Goal: Task Accomplishment & Management: Use online tool/utility

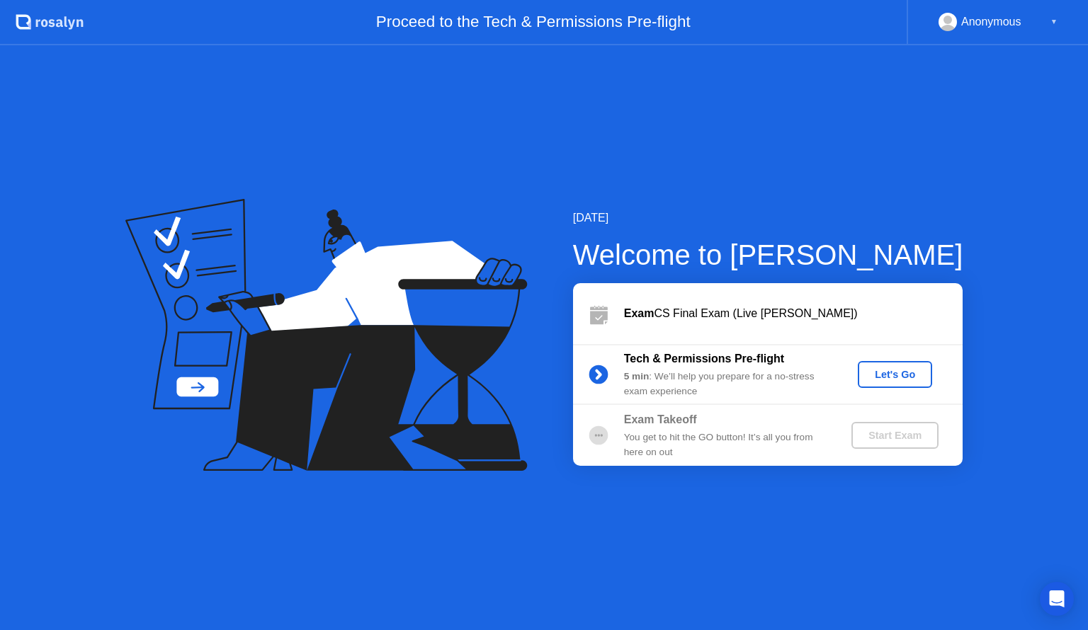
click at [918, 378] on div "Let's Go" at bounding box center [894, 374] width 63 height 11
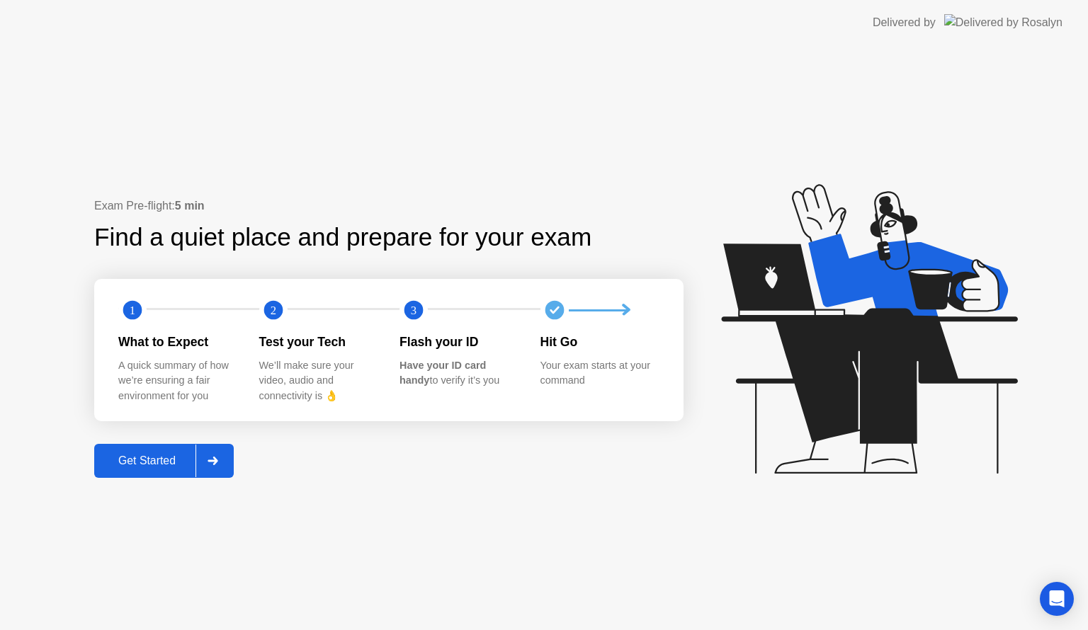
click at [153, 462] on div "Get Started" at bounding box center [146, 461] width 97 height 13
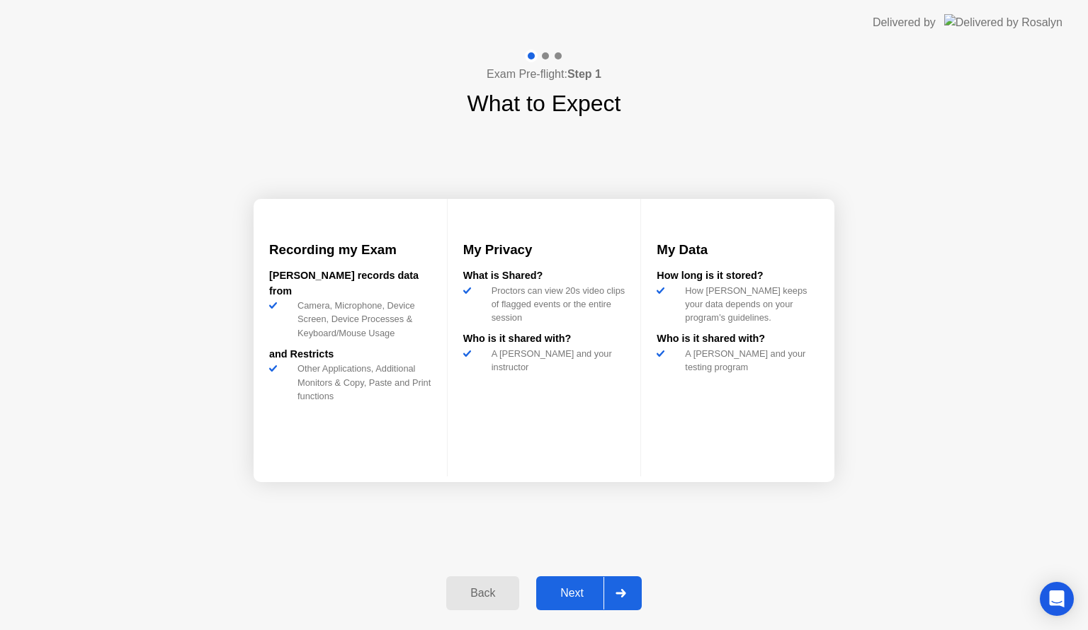
click at [598, 593] on div "Next" at bounding box center [571, 593] width 63 height 13
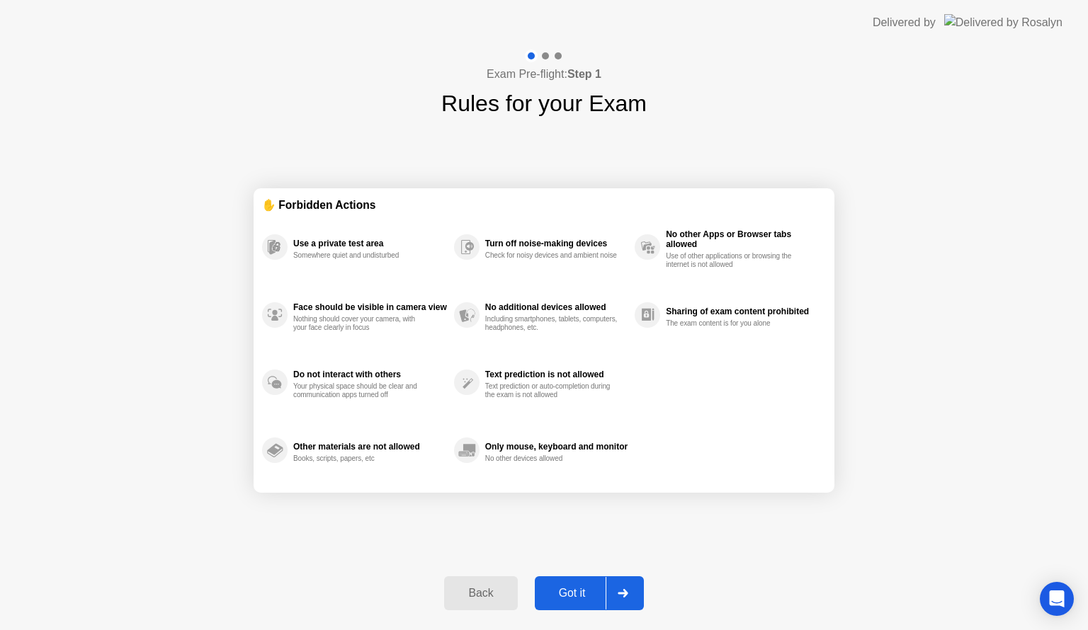
click at [591, 595] on div "Got it" at bounding box center [572, 593] width 67 height 13
select select "**********"
select select "*******"
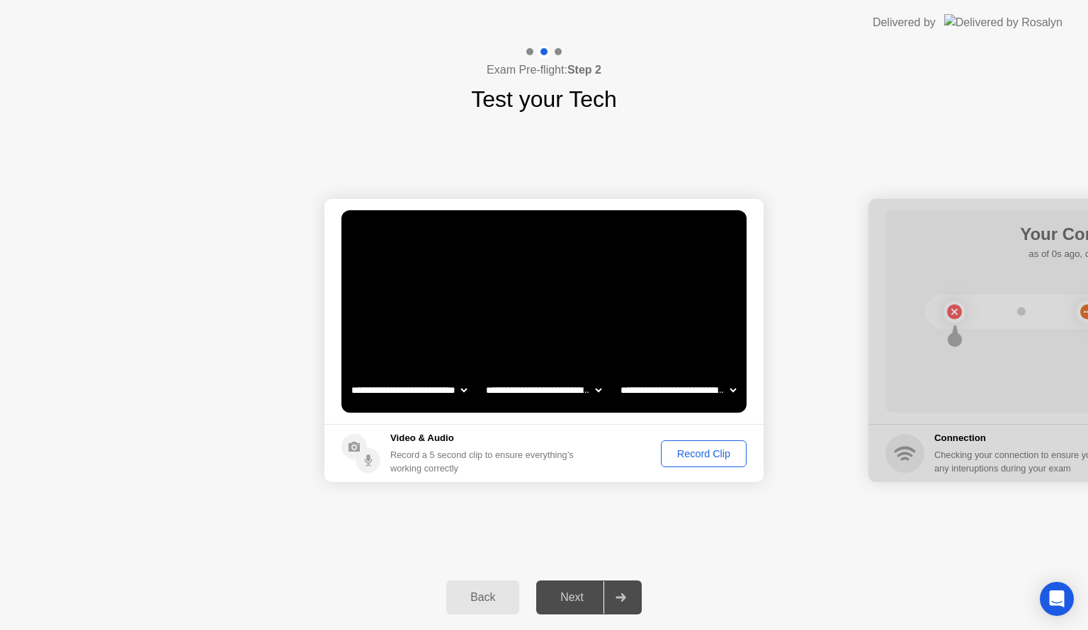
click at [705, 454] on div "Record Clip" at bounding box center [704, 453] width 76 height 11
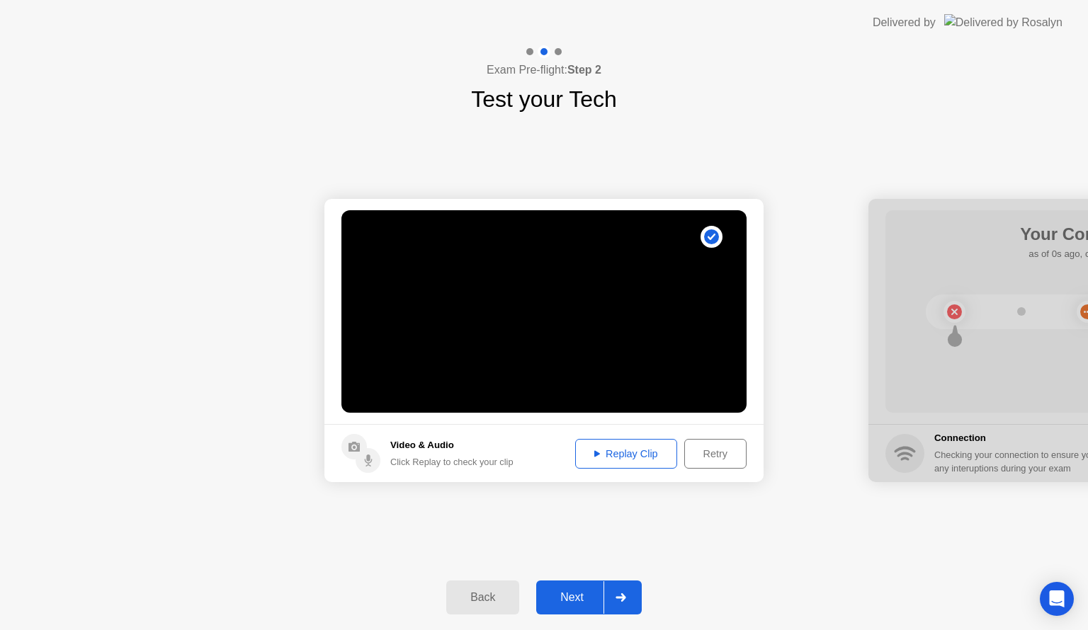
click at [719, 445] on button "Retry" at bounding box center [715, 454] width 62 height 30
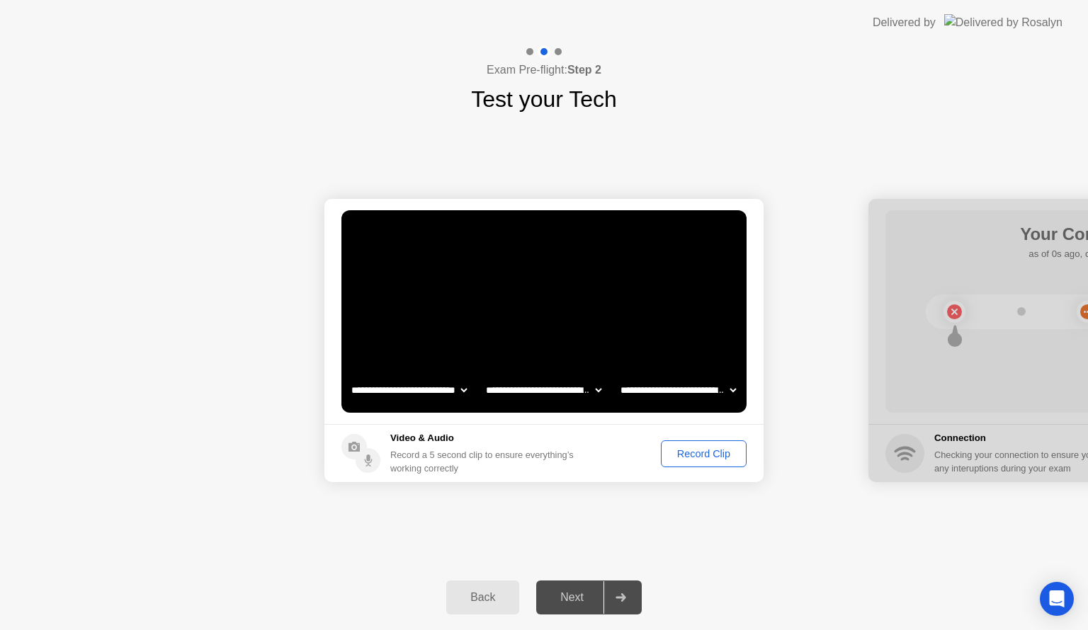
click at [674, 462] on button "Record Clip" at bounding box center [704, 453] width 86 height 27
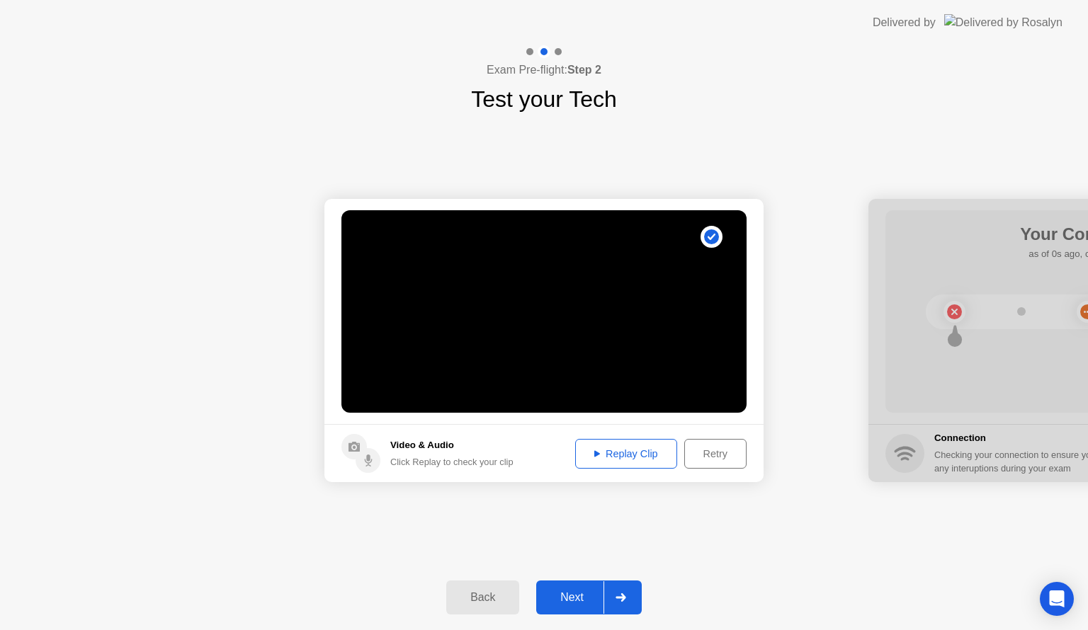
drag, startPoint x: 567, startPoint y: 600, endPoint x: 572, endPoint y: 593, distance: 8.6
click at [571, 595] on div "Next" at bounding box center [571, 597] width 63 height 13
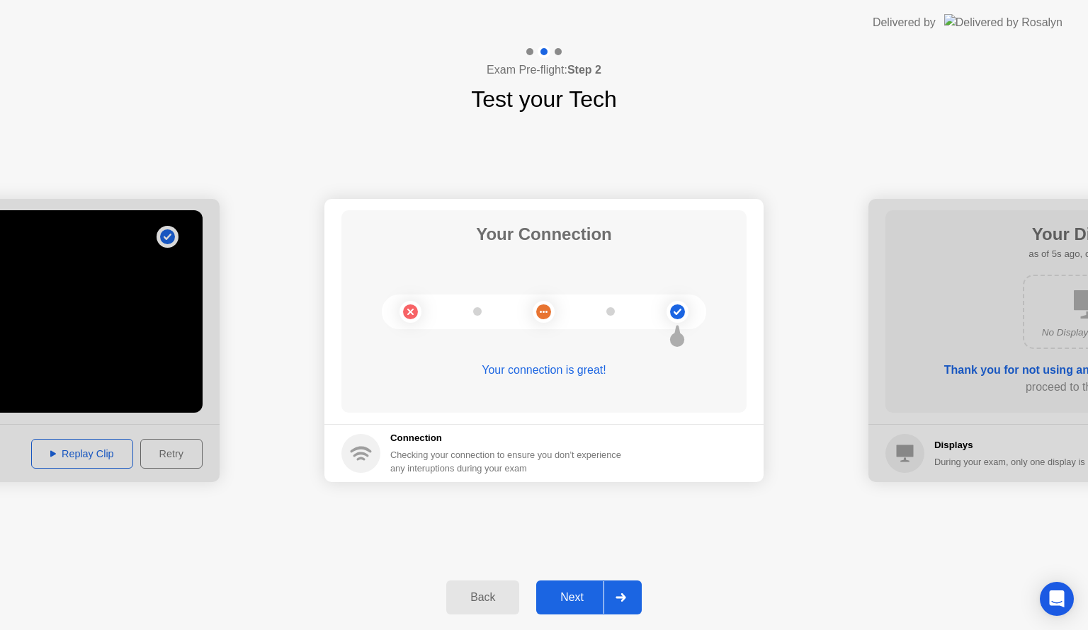
click at [568, 598] on div "Next" at bounding box center [571, 597] width 63 height 13
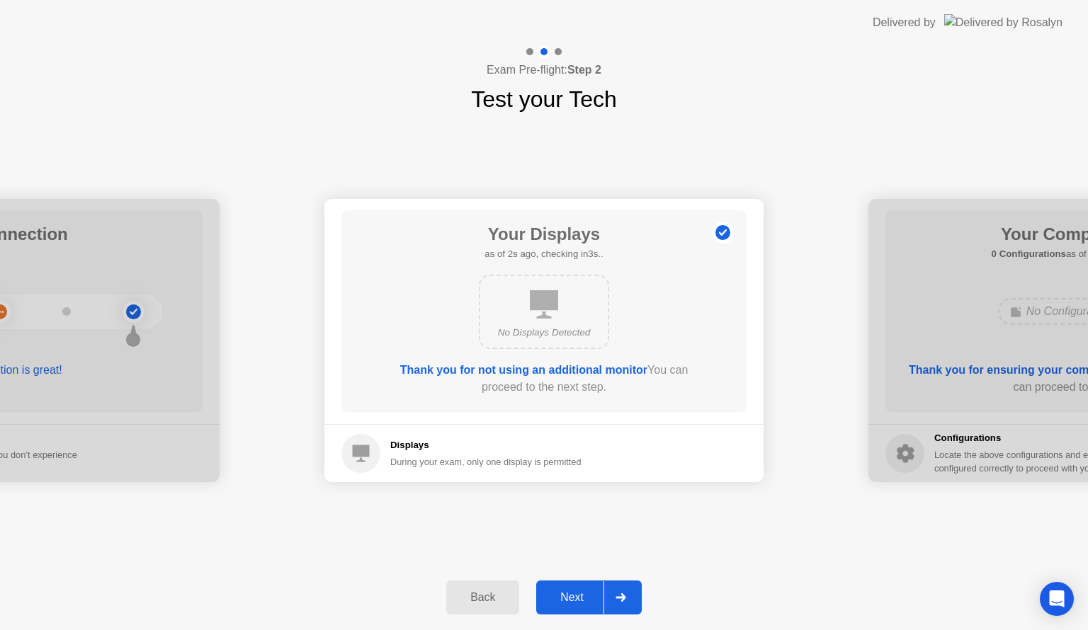
click at [586, 591] on div "Next" at bounding box center [571, 597] width 63 height 13
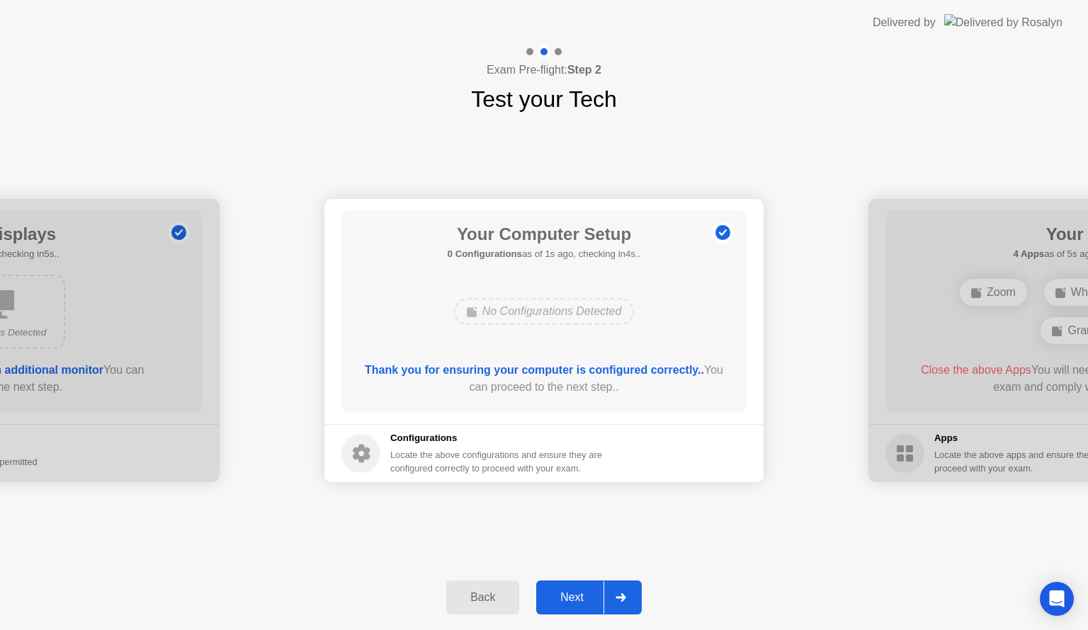
click at [581, 598] on div "Next" at bounding box center [571, 597] width 63 height 13
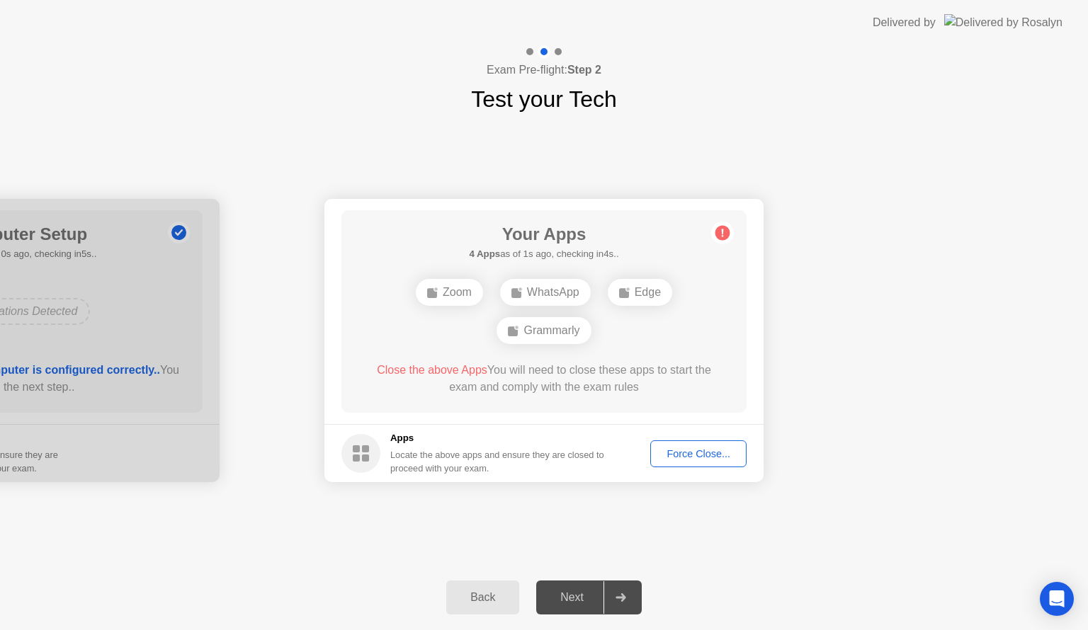
click at [642, 294] on div "Edge" at bounding box center [640, 292] width 64 height 27
click at [545, 309] on div "Zoom WhatsApp Edge Grammarly" at bounding box center [544, 311] width 324 height 76
click at [456, 300] on div "Zoom" at bounding box center [449, 292] width 67 height 27
click at [538, 351] on div "Your Apps 4 Apps as of 2s ago, checking in3s.. Zoom WhatsApp Edge Grammarly Clo…" at bounding box center [543, 311] width 405 height 203
click at [657, 459] on div "Force Close..." at bounding box center [698, 453] width 86 height 11
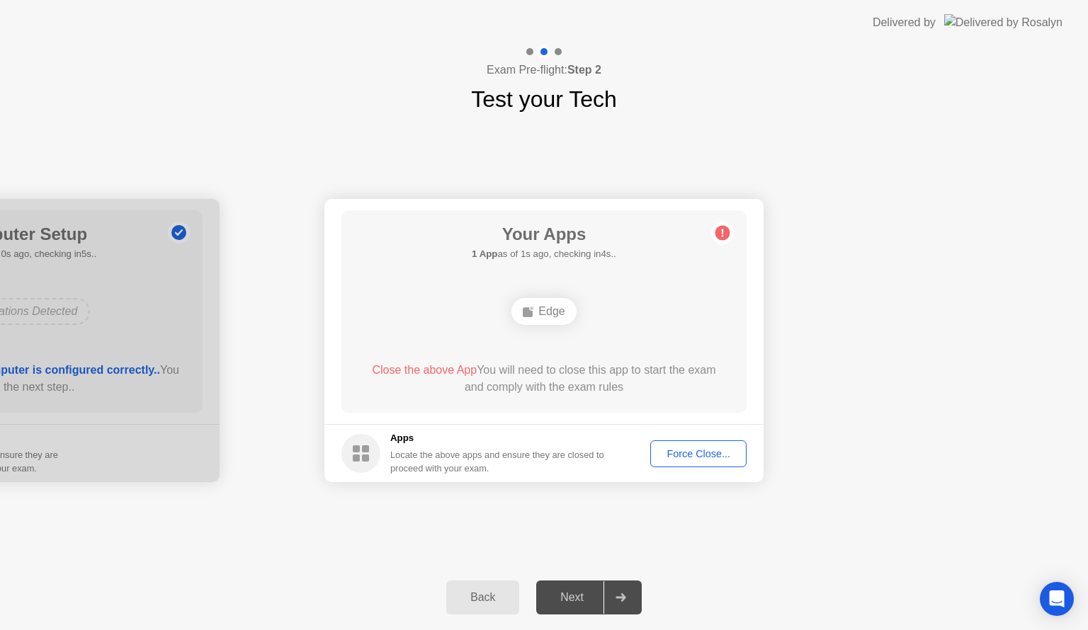
click at [537, 322] on div "Edge" at bounding box center [543, 311] width 64 height 27
click at [721, 233] on circle at bounding box center [722, 233] width 15 height 15
click at [578, 595] on div "Next" at bounding box center [571, 597] width 63 height 13
click at [681, 450] on div "Force Close..." at bounding box center [698, 453] width 86 height 11
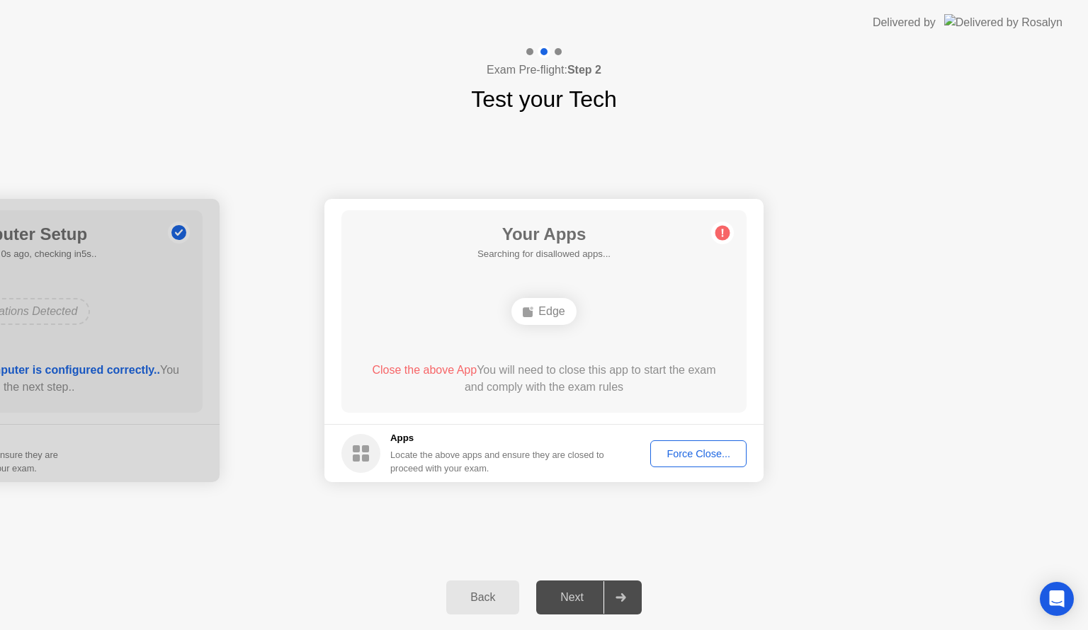
click at [720, 268] on div "Your Apps Searching for disallowed apps... Edge Close the above App You will ne…" at bounding box center [543, 311] width 405 height 203
click at [718, 218] on div "Your Apps Searching for disallowed apps... Edge Close the above App You will ne…" at bounding box center [543, 311] width 405 height 203
click at [718, 230] on circle at bounding box center [722, 233] width 15 height 15
click at [690, 439] on footer "Apps Locate the above apps and ensure they are closed to proceed with your exam…" at bounding box center [543, 453] width 439 height 58
click at [688, 450] on div "Force Close..." at bounding box center [698, 453] width 86 height 11
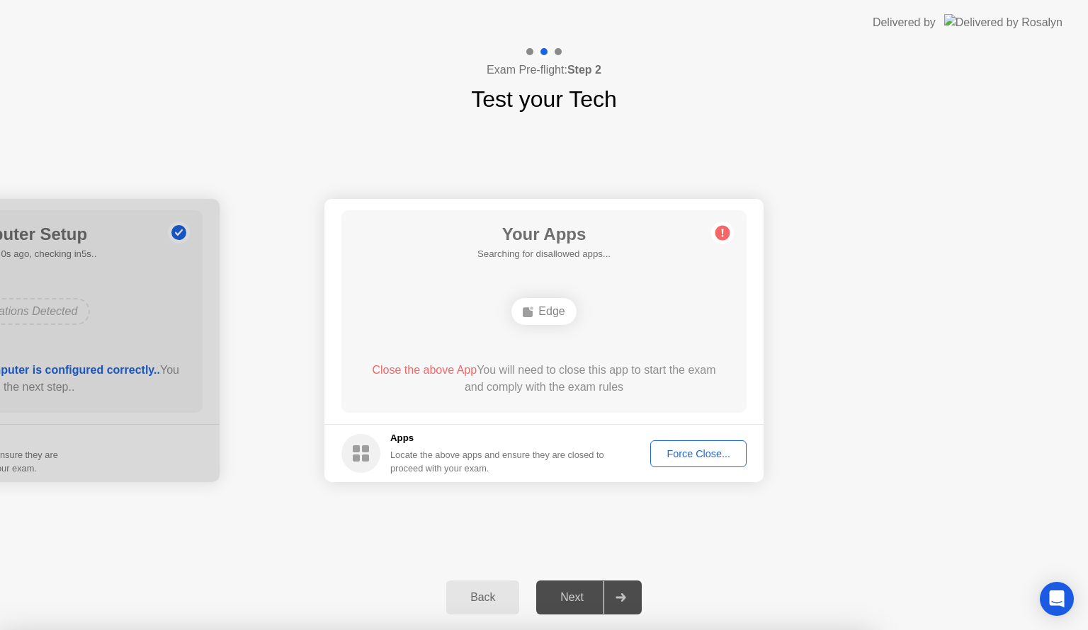
click at [674, 462] on button "Force Close..." at bounding box center [698, 453] width 96 height 27
drag, startPoint x: 550, startPoint y: 351, endPoint x: 586, endPoint y: 388, distance: 51.6
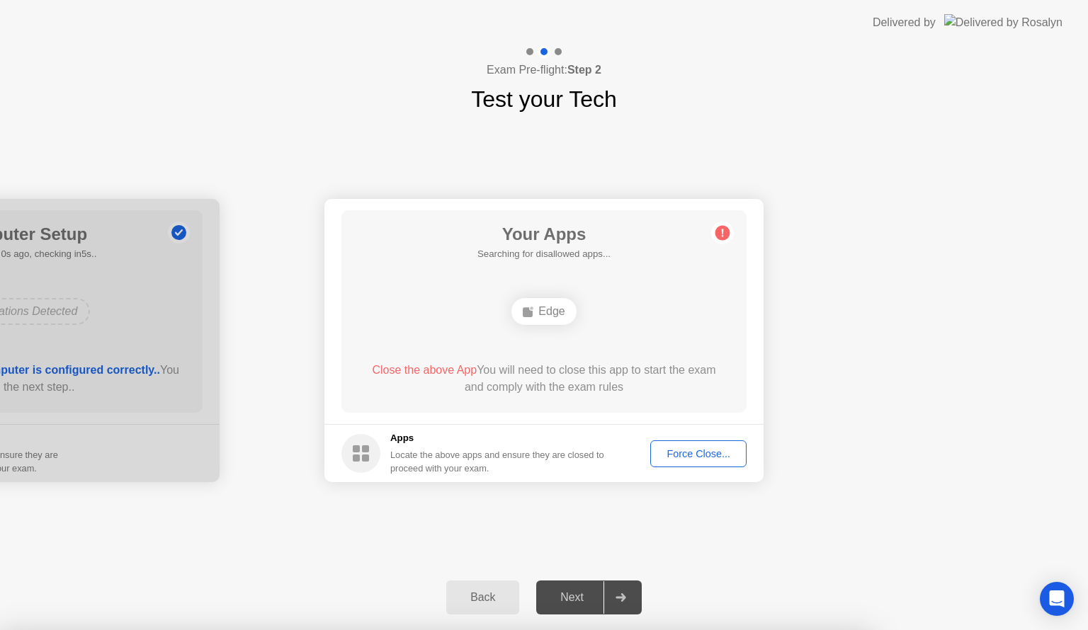
click at [525, 630] on div at bounding box center [544, 630] width 1088 height 0
drag, startPoint x: 1087, startPoint y: 261, endPoint x: 1069, endPoint y: 267, distance: 18.8
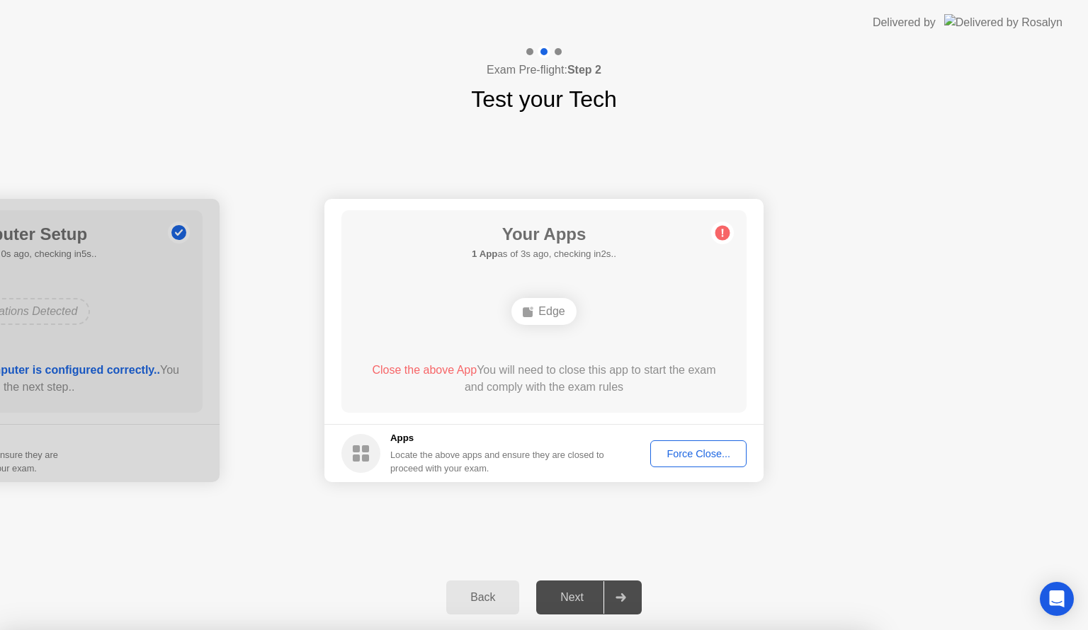
click at [1087, 630] on div at bounding box center [544, 630] width 1088 height 0
click at [715, 450] on div "Force Close..." at bounding box center [698, 453] width 86 height 11
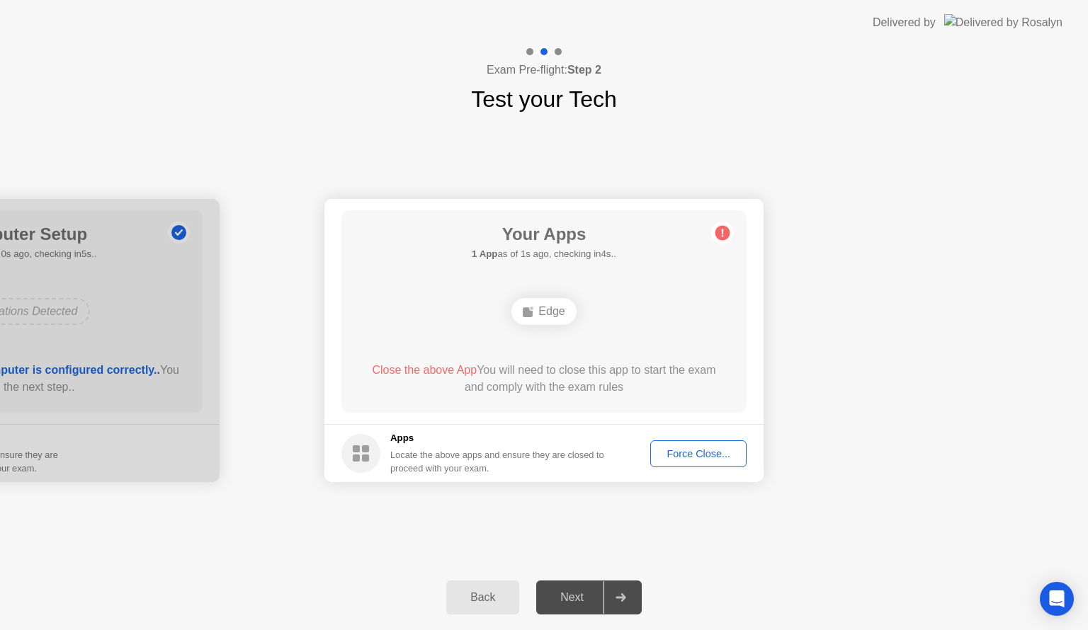
click at [674, 454] on div "Force Close..." at bounding box center [698, 453] width 86 height 11
click at [400, 365] on span "Close the above App" at bounding box center [424, 370] width 105 height 12
click at [535, 308] on div "Edge" at bounding box center [543, 311] width 64 height 27
click at [535, 307] on div "Edge" at bounding box center [543, 311] width 64 height 27
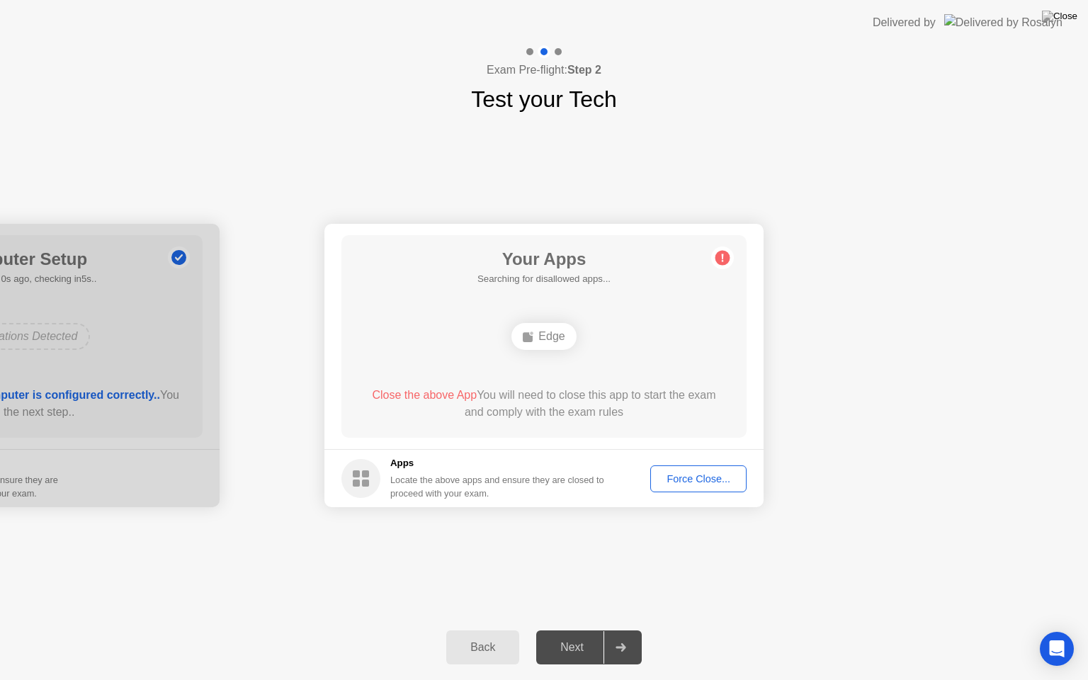
click at [890, 184] on div "**********" at bounding box center [544, 365] width 1088 height 499
click at [948, 0] on div "Delivered by" at bounding box center [967, 22] width 190 height 45
click at [676, 477] on div "Force Close..." at bounding box center [698, 478] width 86 height 11
click at [706, 482] on div "Force Close..." at bounding box center [698, 478] width 86 height 11
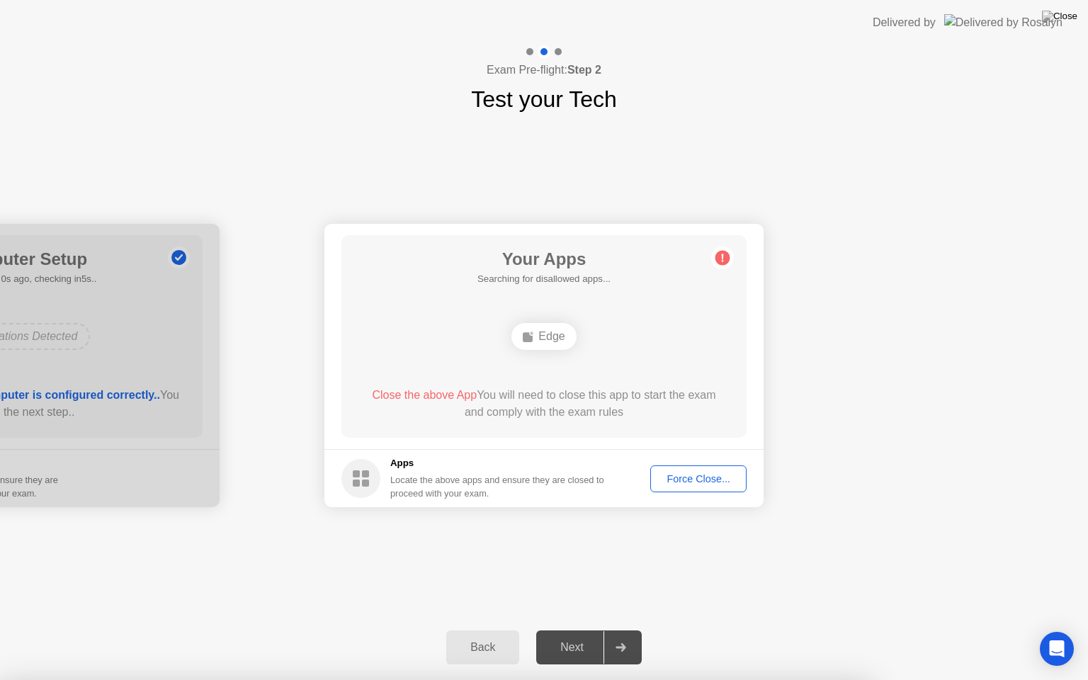
drag, startPoint x: 952, startPoint y: 0, endPoint x: 993, endPoint y: 0, distance: 41.1
click at [953, 0] on div "Delivered by" at bounding box center [967, 22] width 190 height 45
click at [1064, 21] on img at bounding box center [1059, 16] width 35 height 11
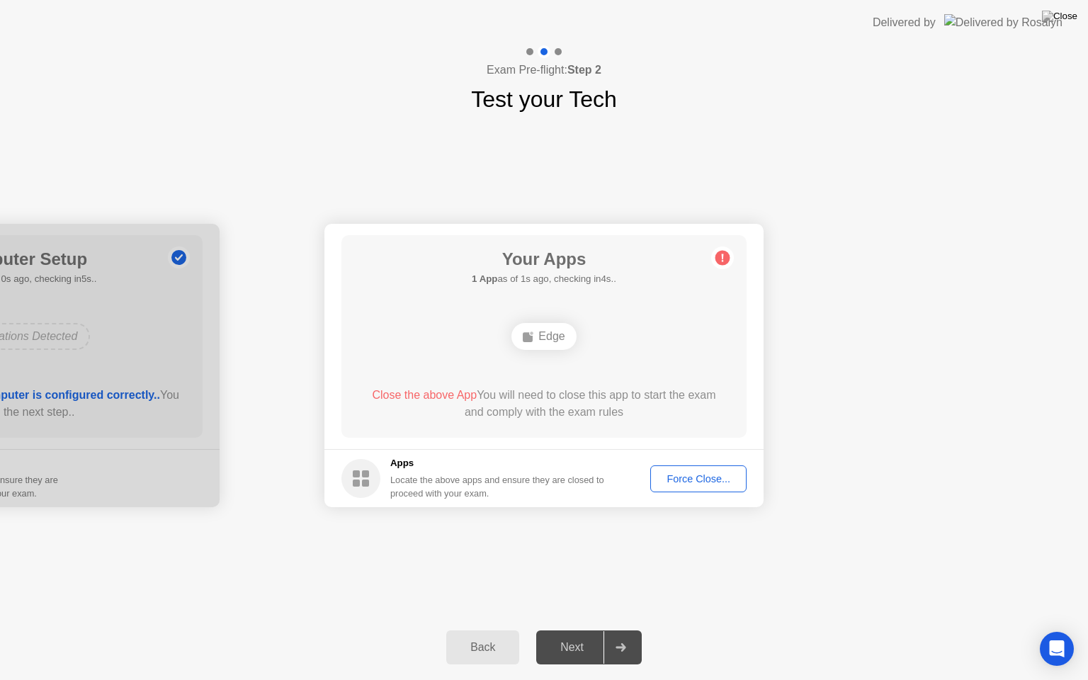
click at [718, 258] on circle at bounding box center [722, 258] width 15 height 15
click at [720, 261] on circle at bounding box center [722, 258] width 15 height 15
click at [494, 630] on div "Back Next" at bounding box center [544, 647] width 1088 height 65
drag, startPoint x: 608, startPoint y: 651, endPoint x: 580, endPoint y: 645, distance: 28.9
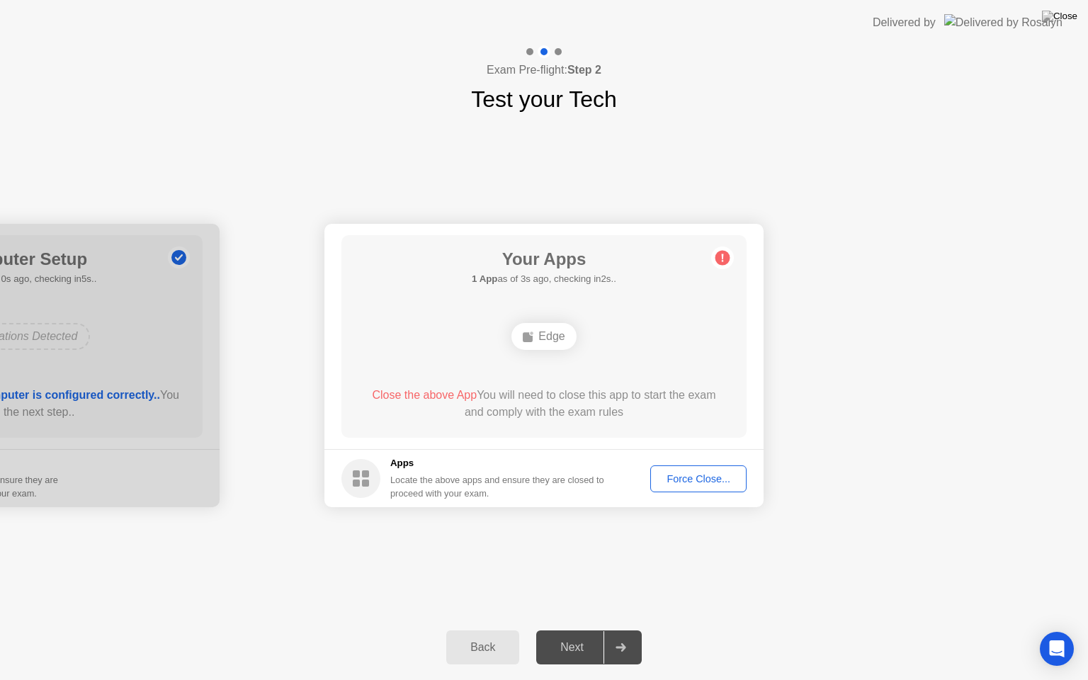
click at [607, 630] on div at bounding box center [620, 647] width 34 height 33
click at [943, 149] on div "**********" at bounding box center [544, 365] width 1088 height 499
click at [639, 425] on div "Close the above App You will need to close this app to start the exam and compl…" at bounding box center [544, 407] width 365 height 40
click at [688, 473] on div "Force Close..." at bounding box center [698, 478] width 86 height 11
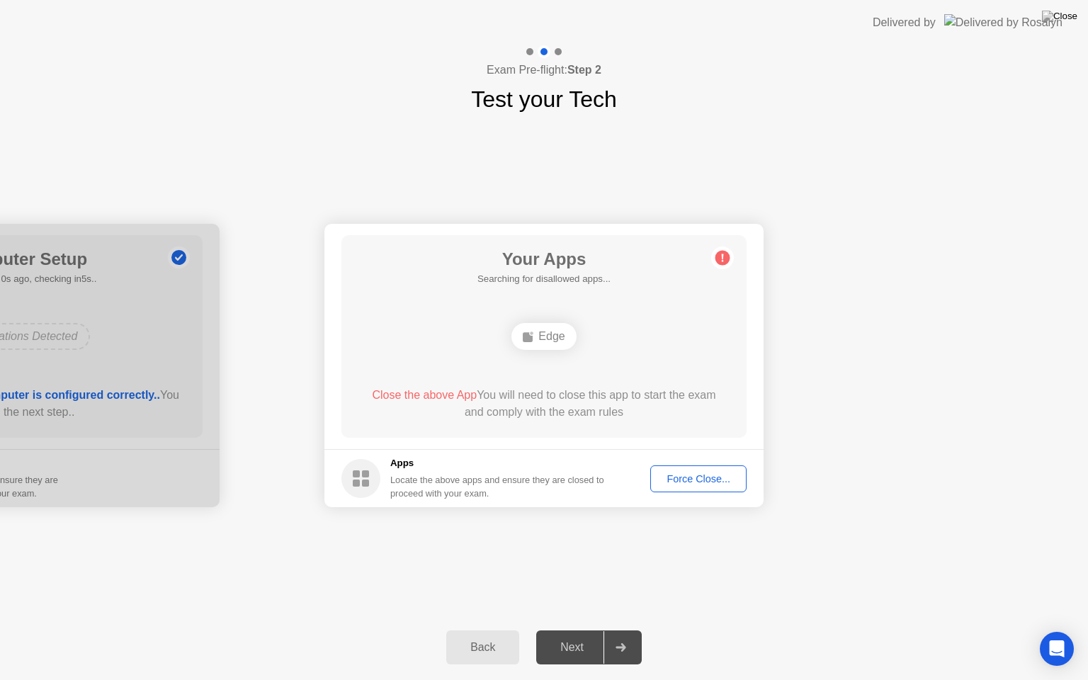
click at [558, 331] on div "Edge" at bounding box center [543, 336] width 64 height 27
drag, startPoint x: 562, startPoint y: 316, endPoint x: 780, endPoint y: 418, distance: 241.1
click at [562, 317] on div "Your Apps 1 App as of 0s ago, checking in5s.. Edge Close the above App You will…" at bounding box center [543, 336] width 405 height 203
click at [1077, 630] on div "Back Next" at bounding box center [544, 647] width 1088 height 65
click at [1068, 630] on div "Open Intercom Messenger" at bounding box center [1057, 649] width 38 height 38
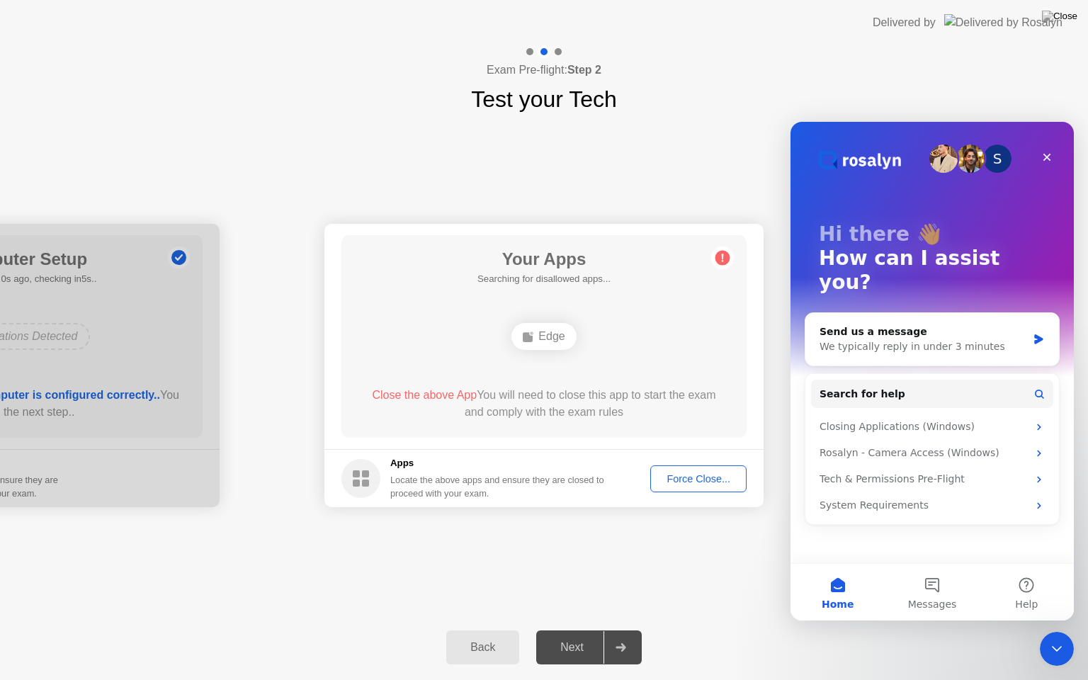
click at [972, 158] on img "Intercom messenger" at bounding box center [970, 158] width 28 height 28
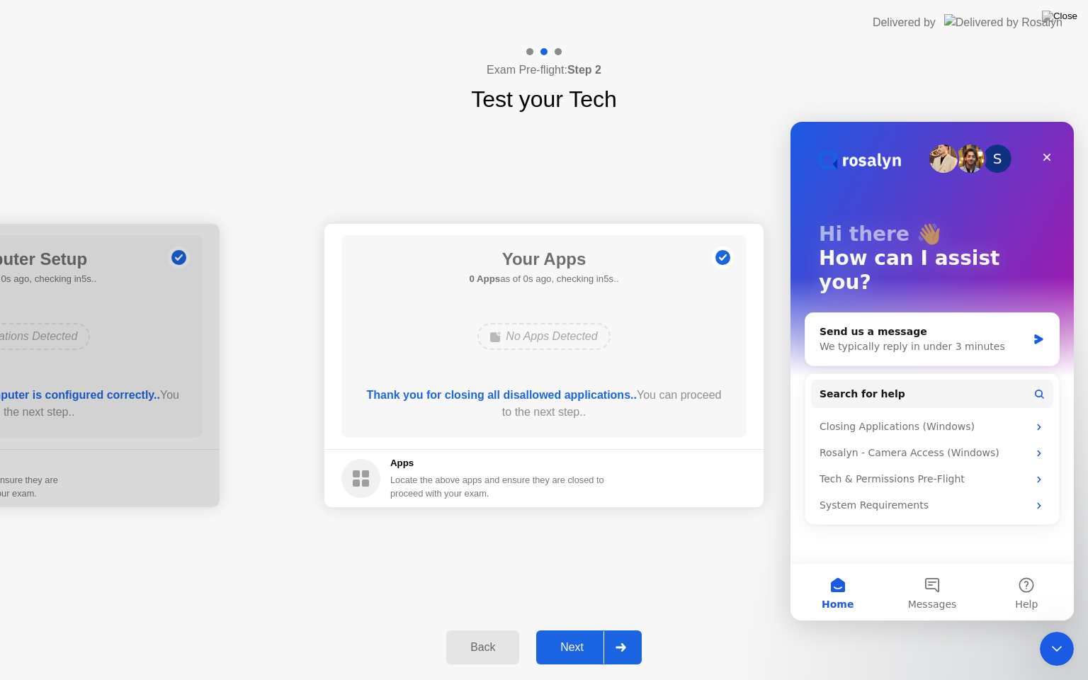
drag, startPoint x: 950, startPoint y: 159, endPoint x: 977, endPoint y: 166, distance: 27.8
click at [950, 159] on img "Intercom messenger" at bounding box center [943, 158] width 28 height 28
click at [984, 167] on div "S" at bounding box center [997, 158] width 28 height 28
click at [555, 338] on div "No Apps Detected" at bounding box center [543, 336] width 132 height 27
click at [671, 122] on div "**********" at bounding box center [544, 365] width 1088 height 499
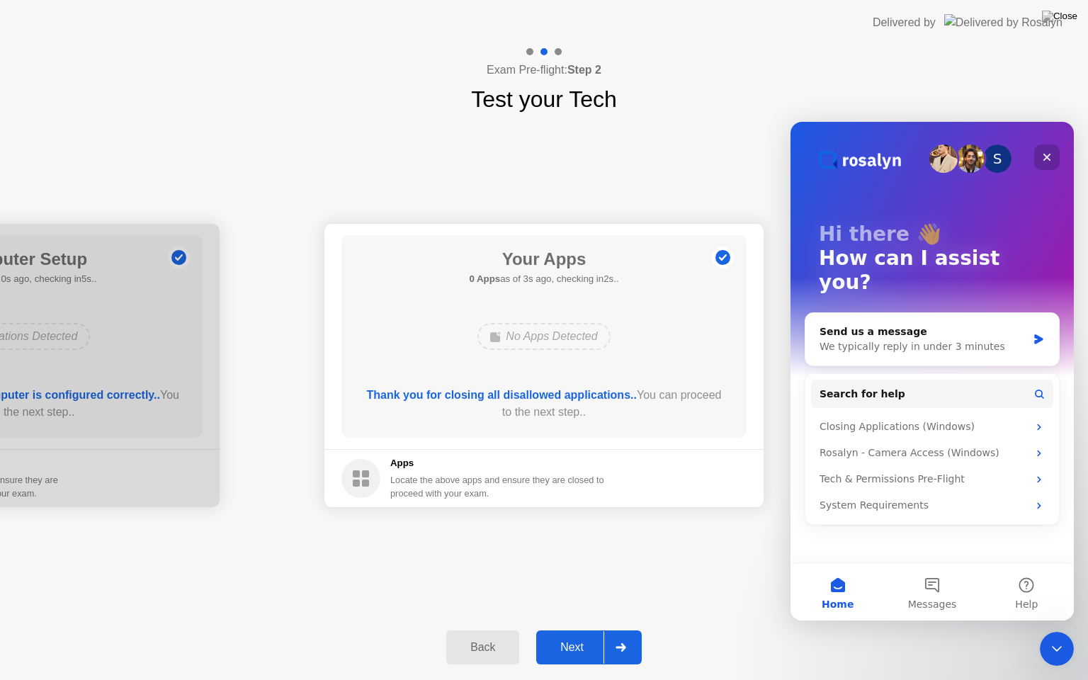
click at [1045, 157] on icon "Close" at bounding box center [1046, 157] width 11 height 11
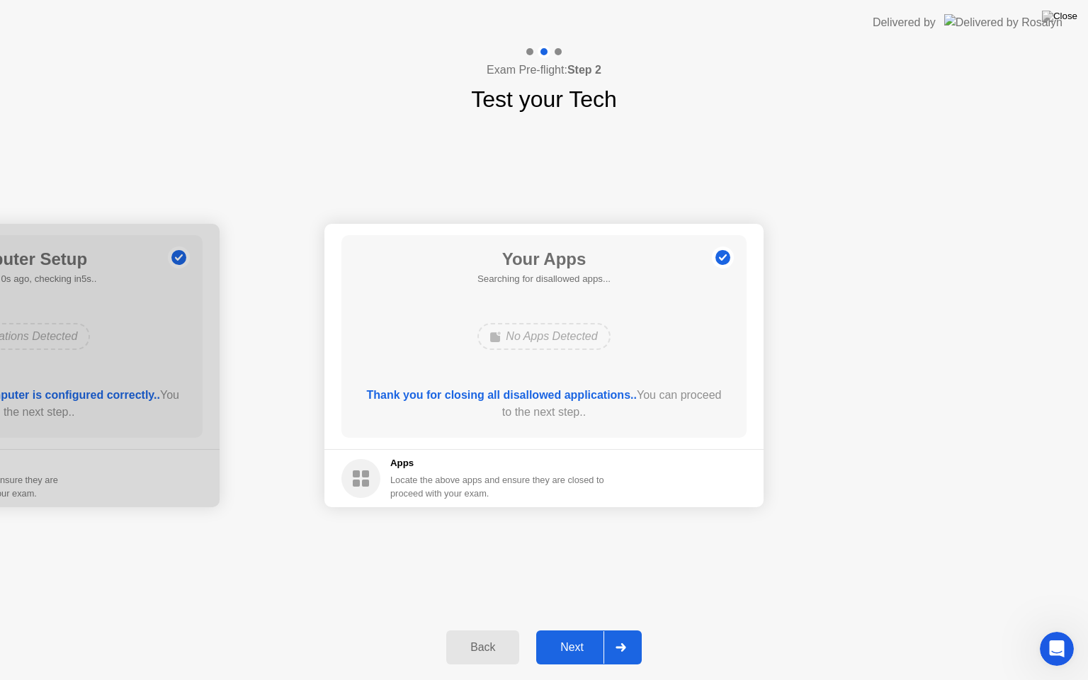
click at [586, 630] on div "Next" at bounding box center [571, 647] width 63 height 13
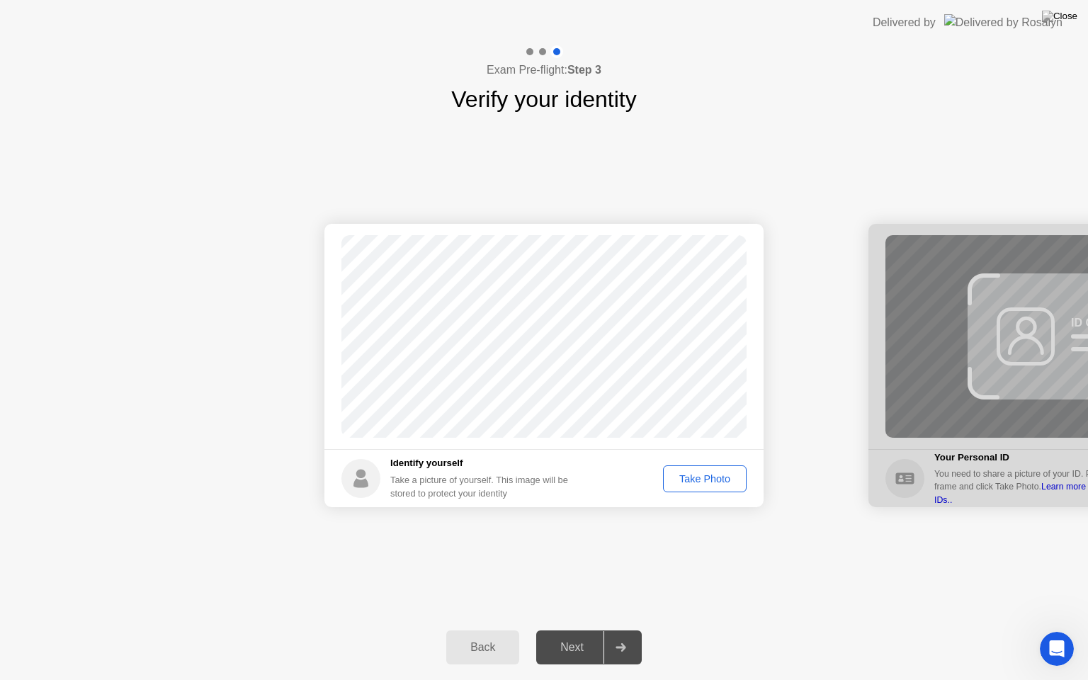
click at [699, 477] on div "Take Photo" at bounding box center [705, 478] width 74 height 11
click at [724, 473] on div "Retake" at bounding box center [713, 478] width 55 height 11
click at [699, 479] on div "Take Photo" at bounding box center [705, 478] width 74 height 11
click at [554, 630] on div "Next" at bounding box center [571, 647] width 63 height 13
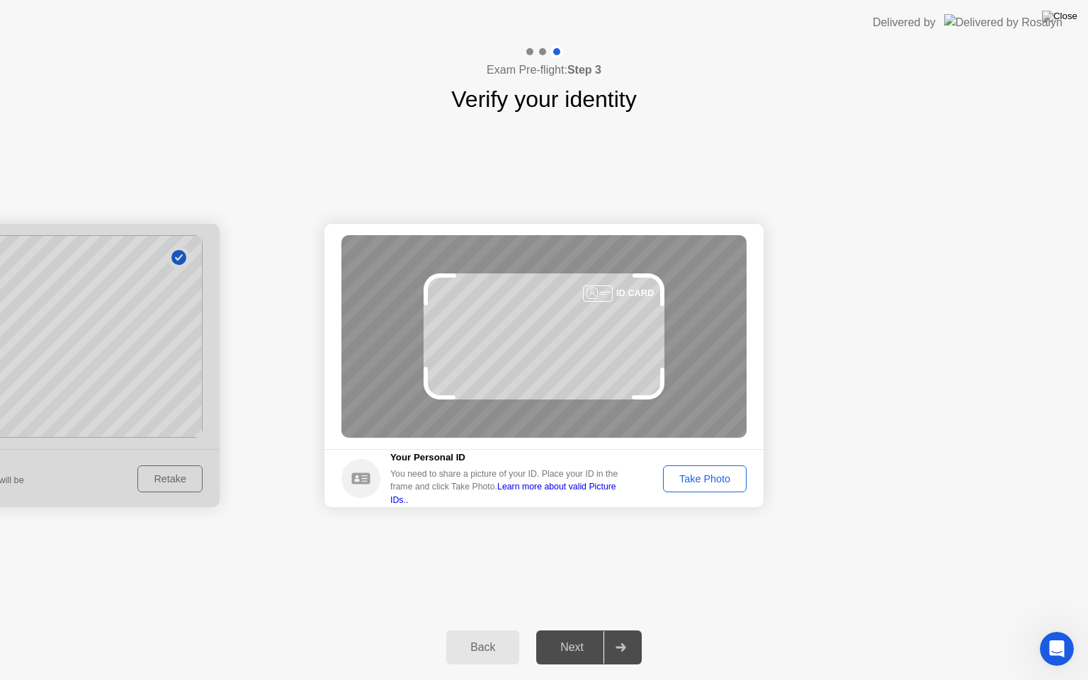
drag, startPoint x: 655, startPoint y: 391, endPoint x: 656, endPoint y: 409, distance: 18.4
click at [656, 409] on div "ID CARD" at bounding box center [543, 336] width 405 height 203
click at [684, 480] on div "Take Photo" at bounding box center [705, 478] width 74 height 11
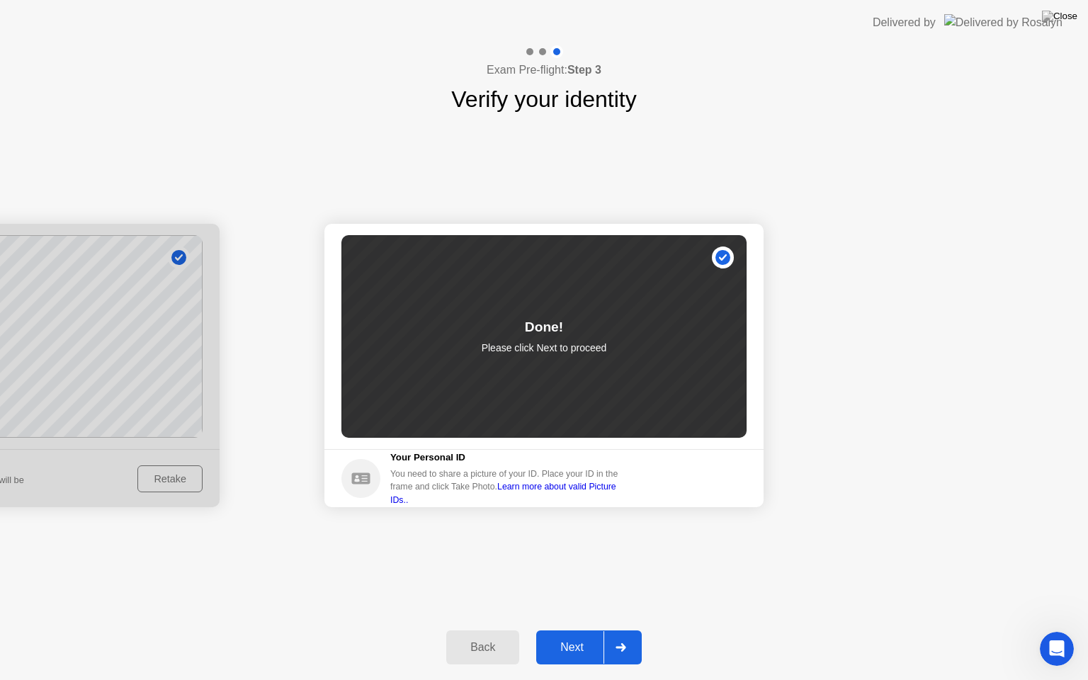
click at [575, 630] on div "Next" at bounding box center [571, 647] width 63 height 13
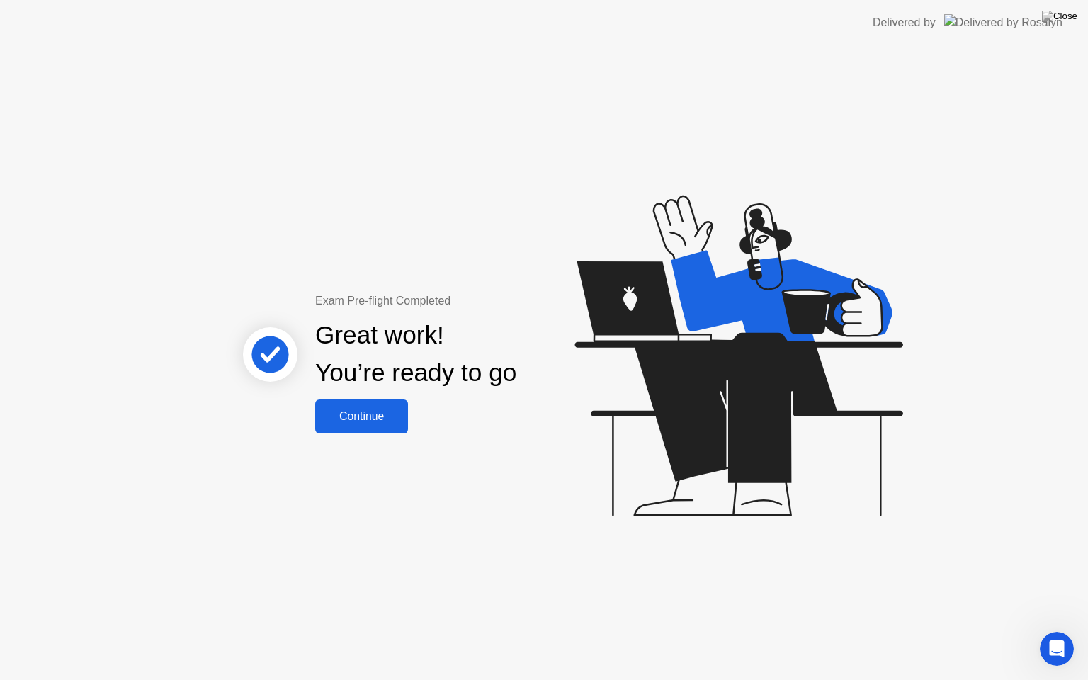
click at [386, 416] on div "Continue" at bounding box center [361, 416] width 84 height 13
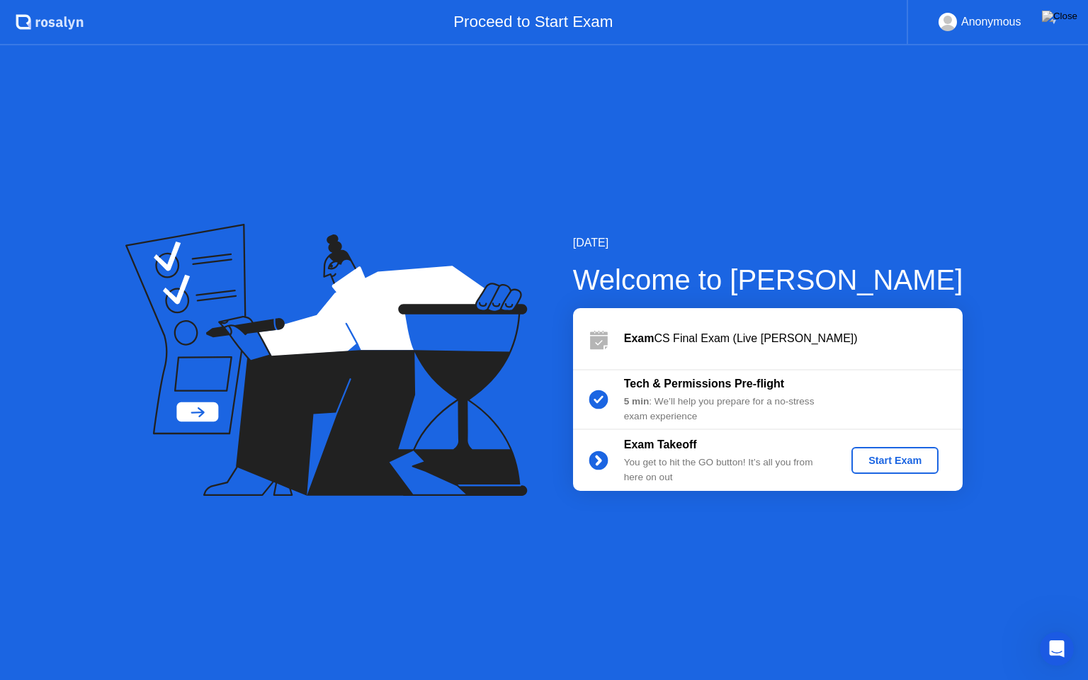
click at [921, 461] on div "Start Exam" at bounding box center [895, 460] width 76 height 11
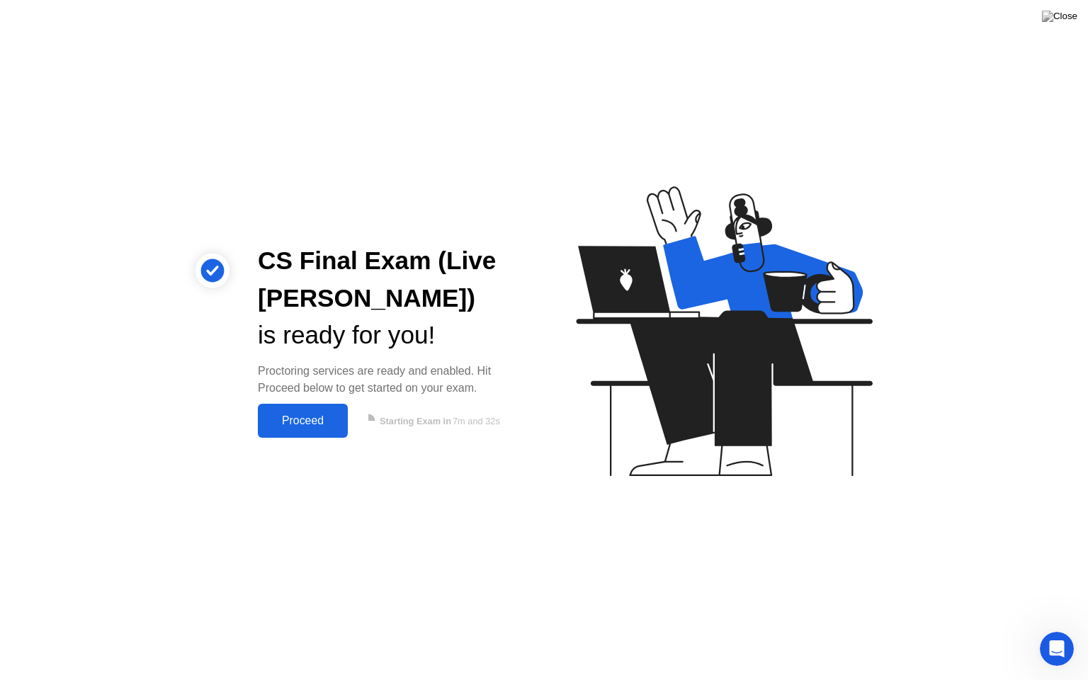
click at [302, 421] on div "Proceed" at bounding box center [302, 420] width 81 height 13
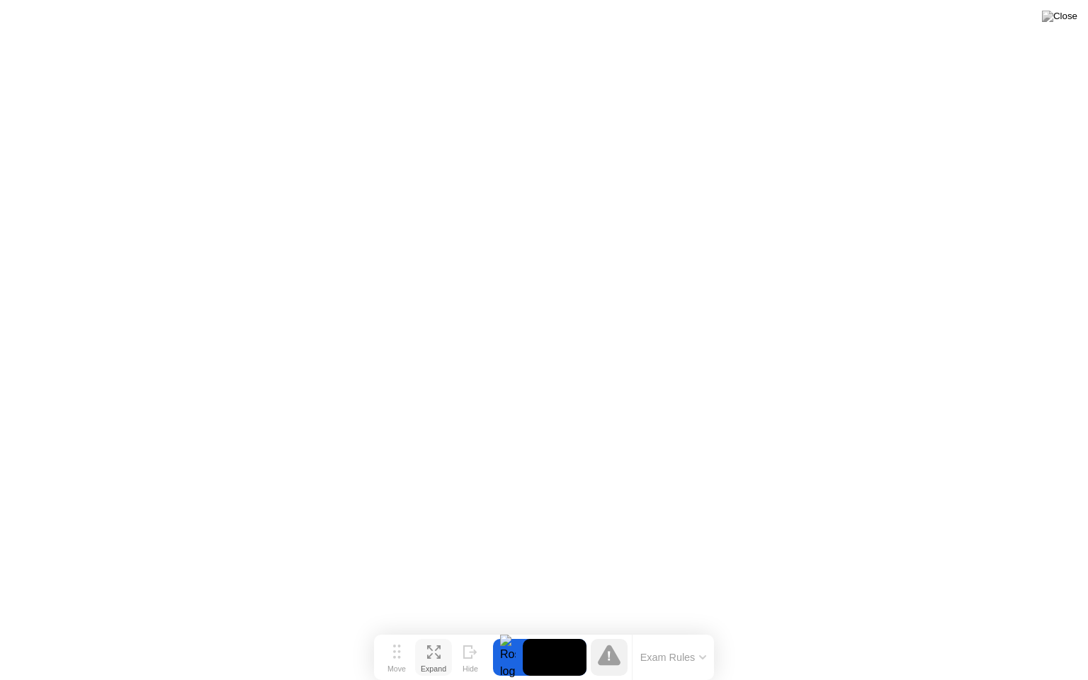
click at [421, 630] on button "Expand" at bounding box center [433, 657] width 37 height 37
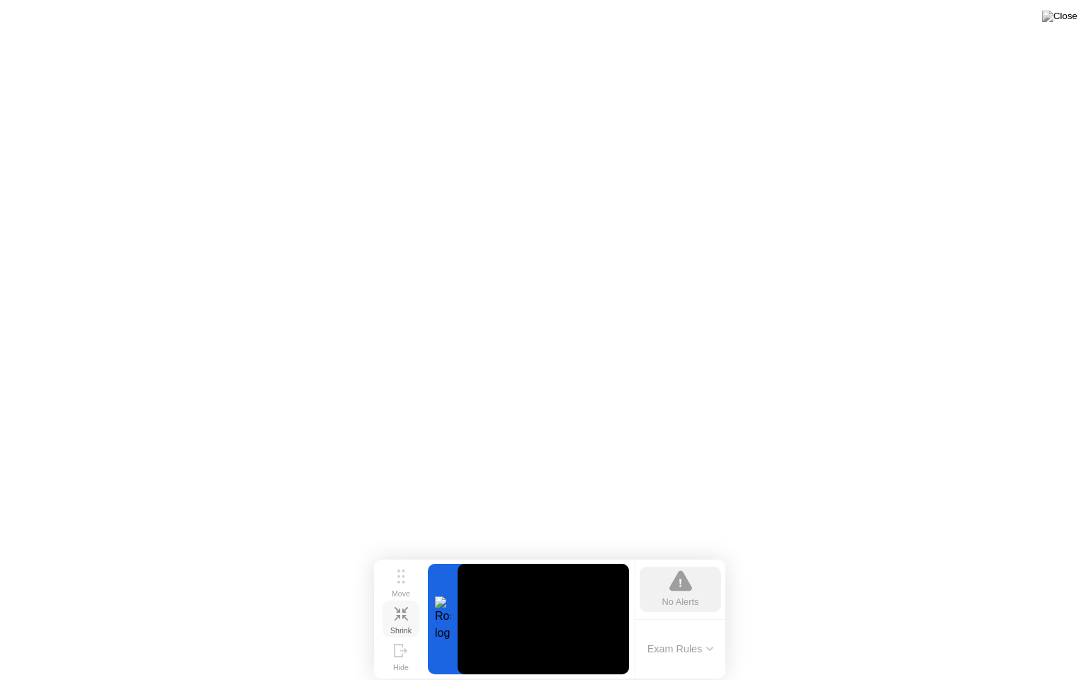
click at [412, 618] on button "Shrink" at bounding box center [400, 618] width 37 height 37
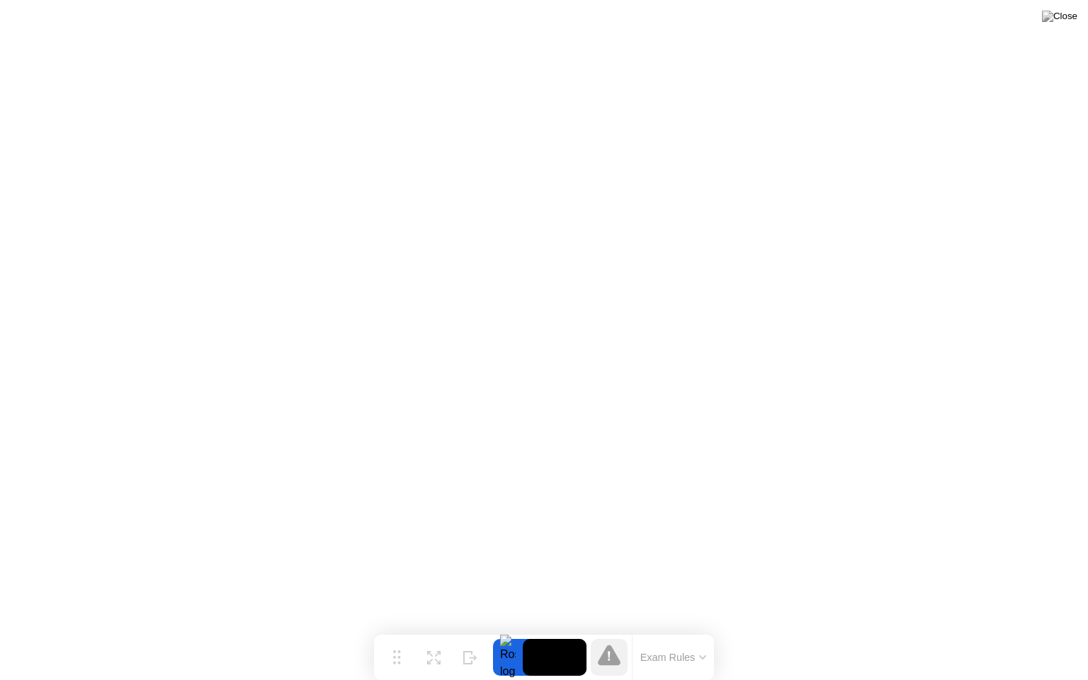
click at [431, 630] on icon at bounding box center [433, 657] width 13 height 13
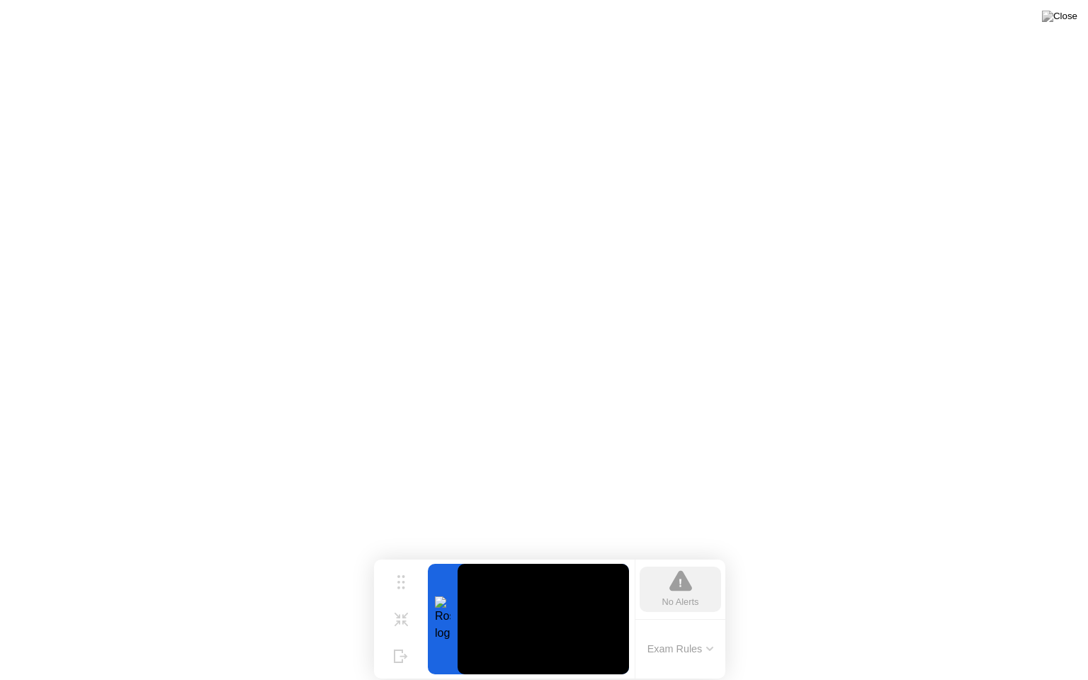
click at [696, 630] on button "Exam Rules" at bounding box center [680, 648] width 75 height 13
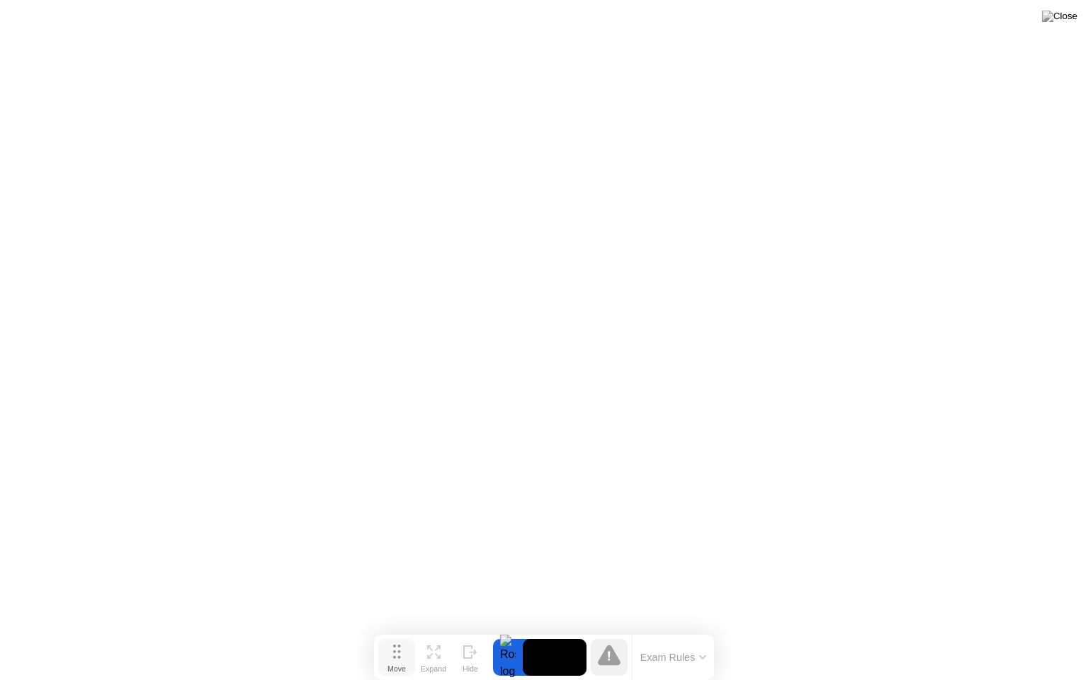
click at [397, 630] on div "Move" at bounding box center [396, 668] width 18 height 8
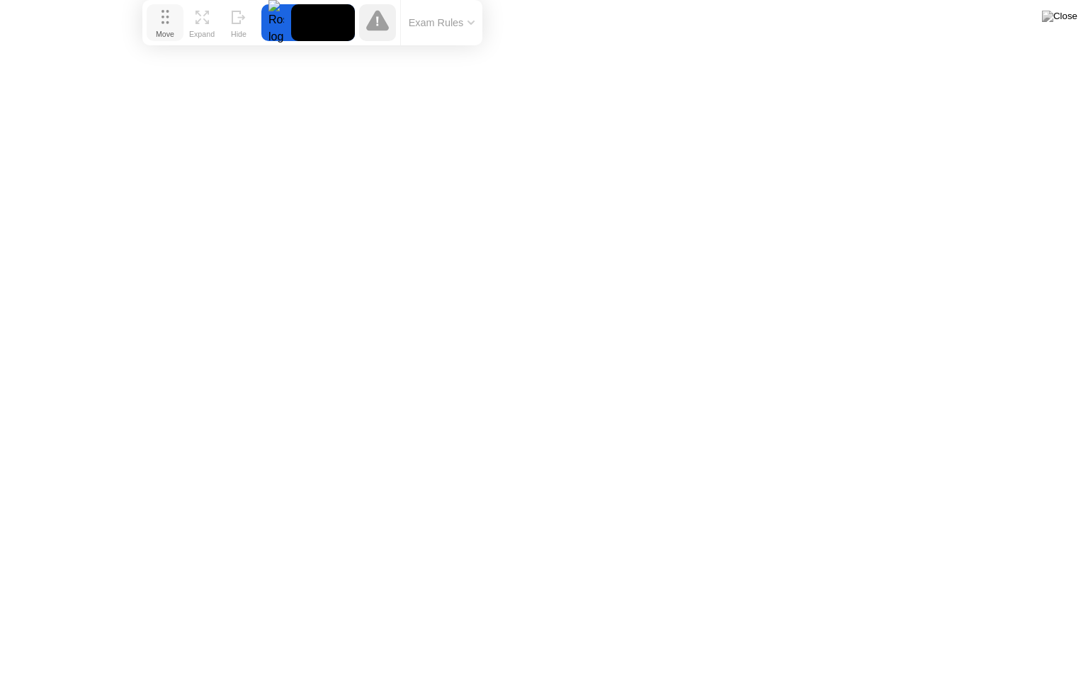
drag, startPoint x: 397, startPoint y: 662, endPoint x: 166, endPoint y: 24, distance: 678.7
click at [166, 30] on div "Move" at bounding box center [165, 34] width 18 height 8
click at [200, 17] on icon at bounding box center [201, 17] width 13 height 13
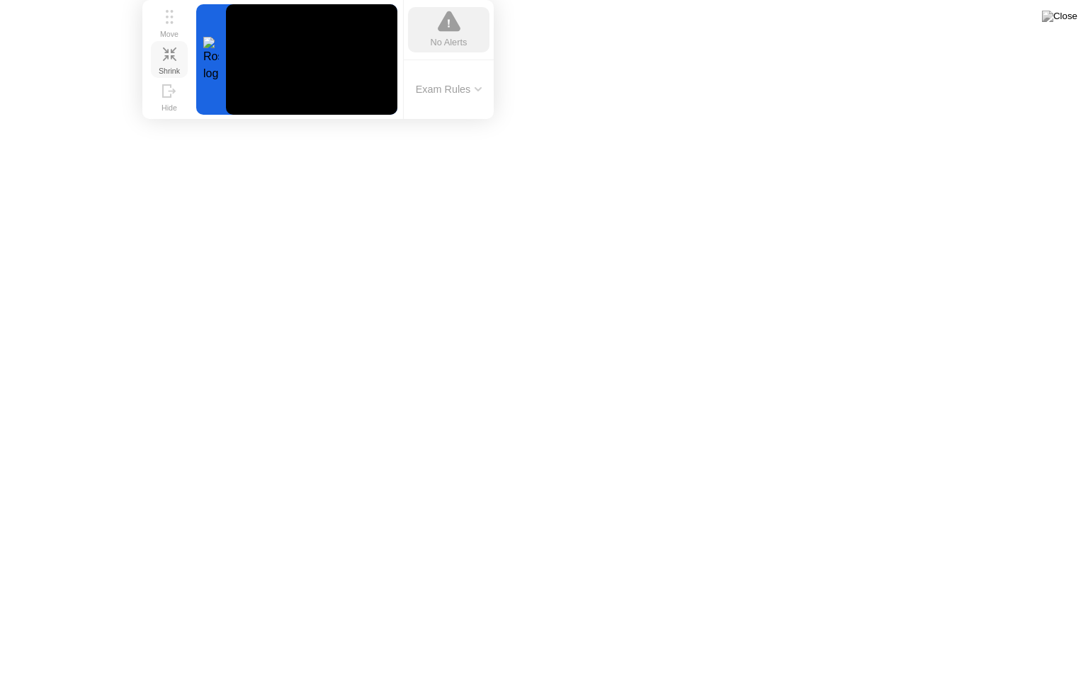
click at [161, 55] on button "Shrink" at bounding box center [169, 59] width 37 height 37
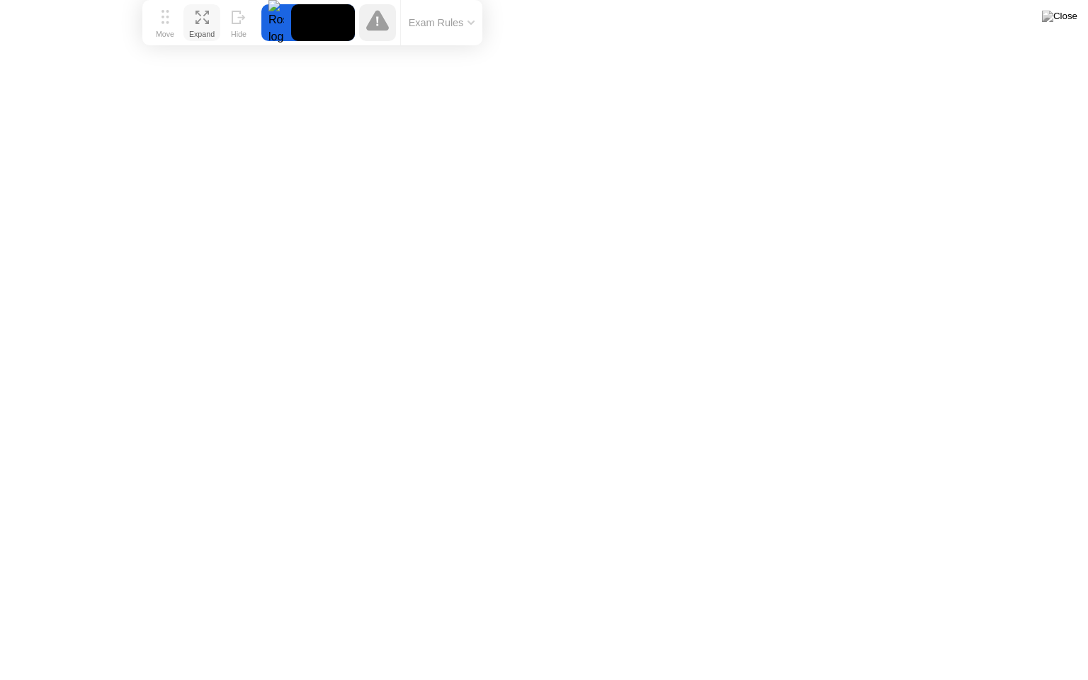
click at [196, 20] on icon at bounding box center [201, 17] width 13 height 13
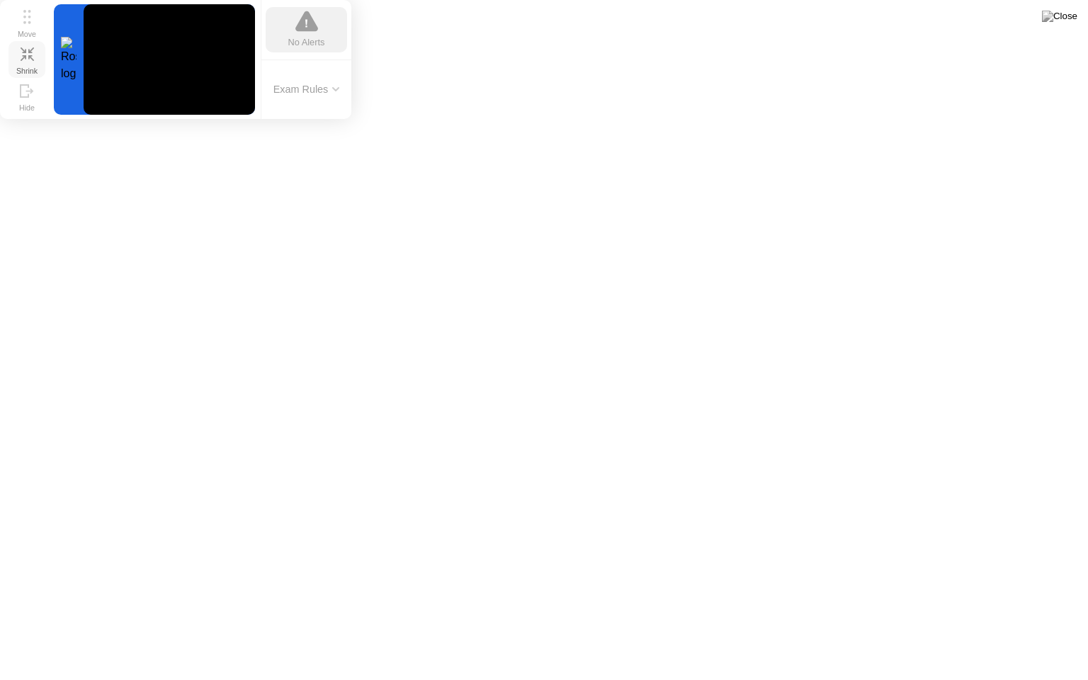
drag, startPoint x: 184, startPoint y: 28, endPoint x: 33, endPoint y: 14, distance: 152.2
click at [35, 11] on button "Move" at bounding box center [26, 22] width 37 height 37
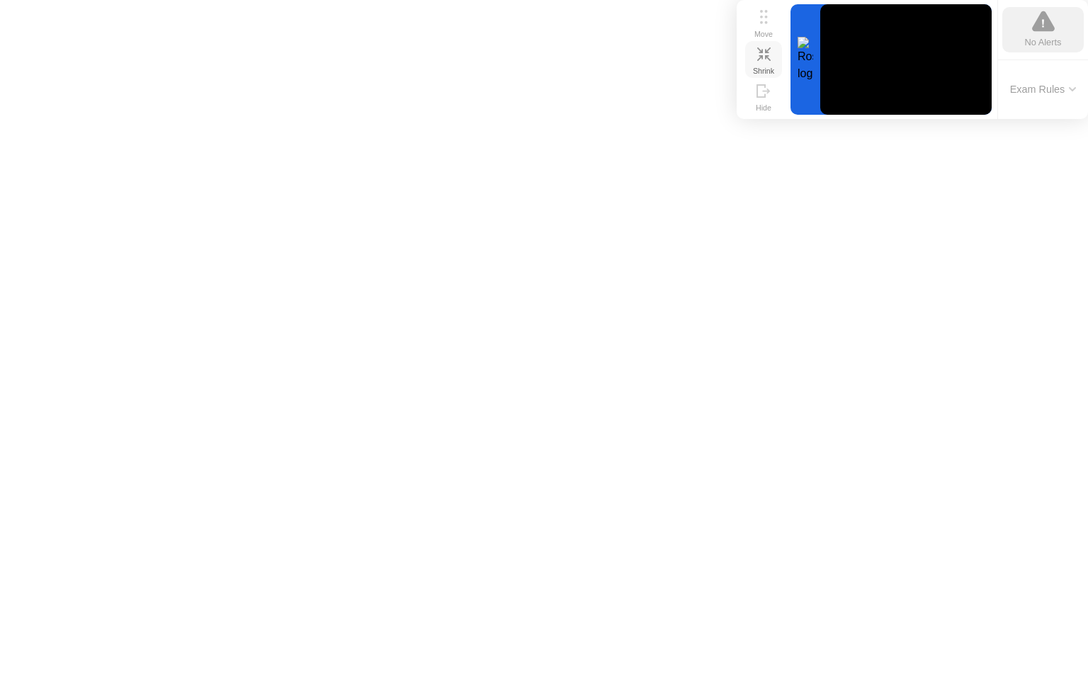
drag, startPoint x: 53, startPoint y: 34, endPoint x: 907, endPoint y: 0, distance: 854.7
click at [909, 0] on div "Move Shrink Hide No Alerts Exam Rules" at bounding box center [911, 59] width 351 height 119
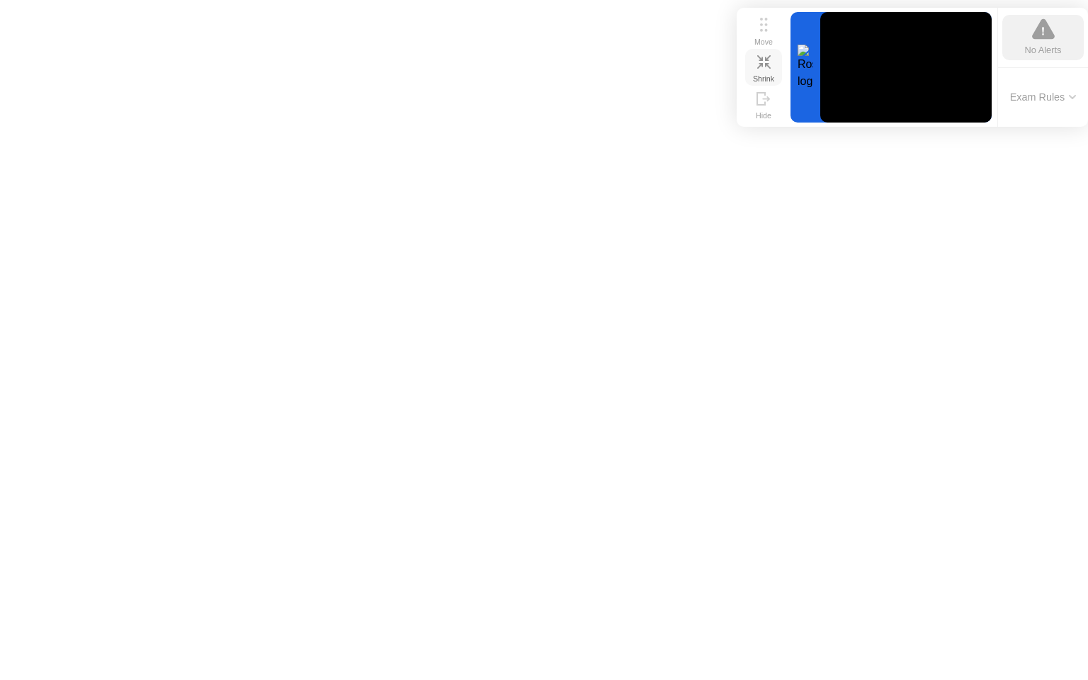
drag, startPoint x: 759, startPoint y: 28, endPoint x: 760, endPoint y: 38, distance: 9.2
click at [760, 38] on div "Move" at bounding box center [763, 42] width 18 height 8
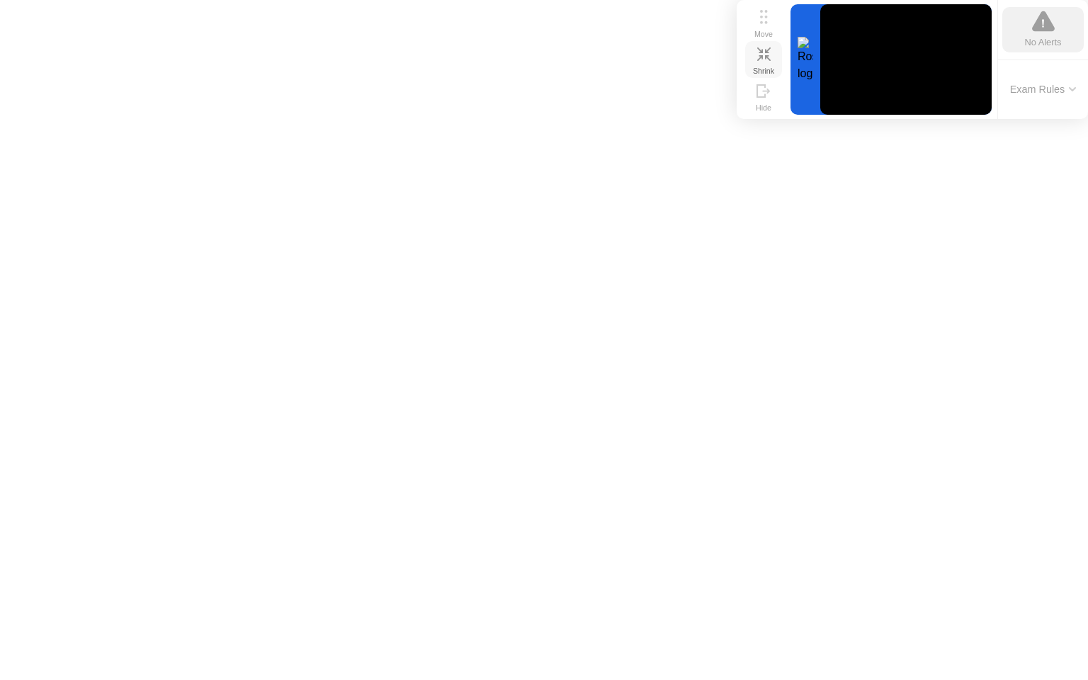
drag, startPoint x: 768, startPoint y: 21, endPoint x: 768, endPoint y: 0, distance: 21.2
click at [769, 0] on div "Move Shrink Hide No Alerts Exam Rules" at bounding box center [911, 59] width 351 height 119
drag, startPoint x: 773, startPoint y: 29, endPoint x: 803, endPoint y: 0, distance: 41.6
click at [803, 0] on div "Move Shrink Hide No Alerts Exam Rules" at bounding box center [911, 59] width 351 height 119
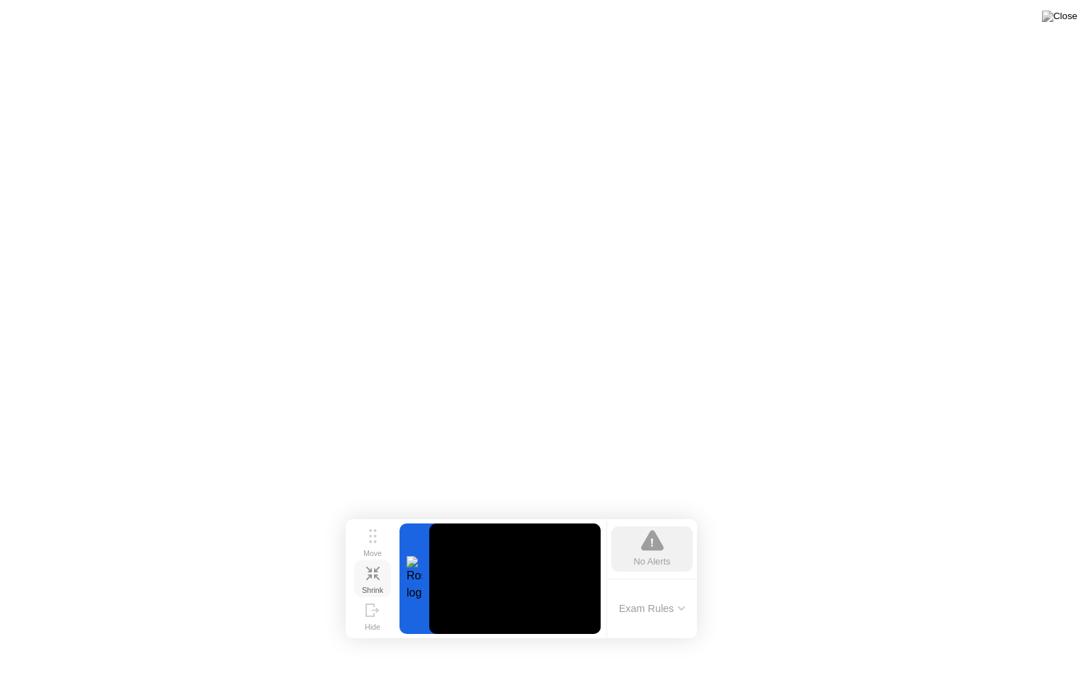
drag, startPoint x: 758, startPoint y: 20, endPoint x: 346, endPoint y: 520, distance: 647.9
click at [360, 532] on button "Move" at bounding box center [372, 541] width 37 height 37
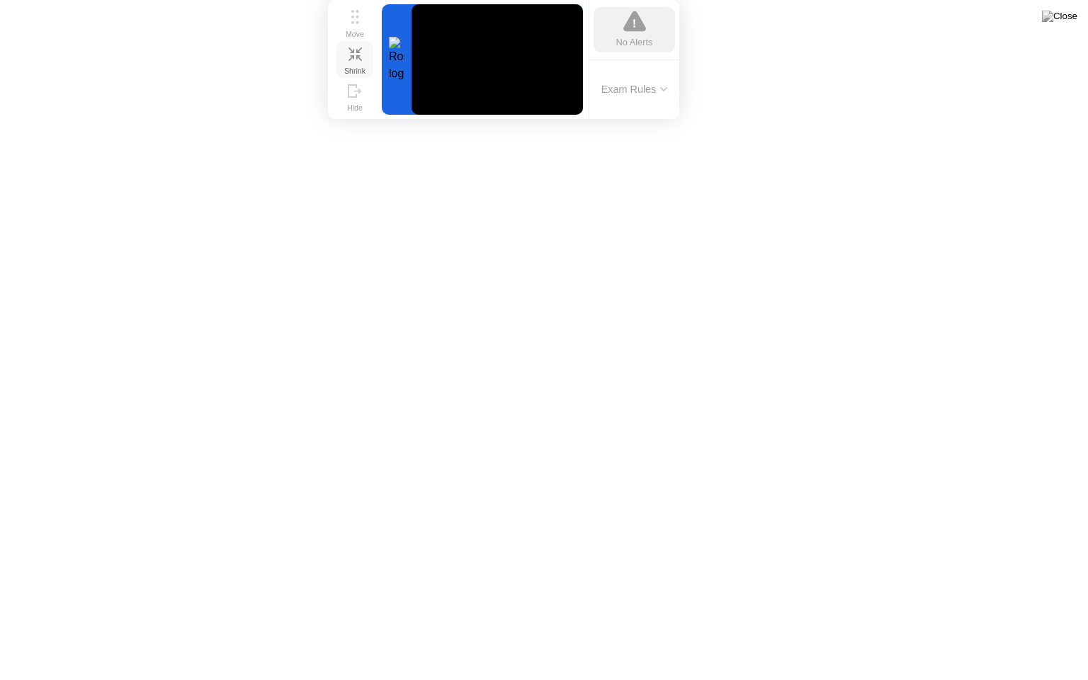
drag, startPoint x: 368, startPoint y: 532, endPoint x: 358, endPoint y: 0, distance: 532.6
click at [358, 0] on div "Move Shrink Hide No Alerts Exam Rules" at bounding box center [503, 59] width 351 height 119
drag, startPoint x: 354, startPoint y: 0, endPoint x: 337, endPoint y: 33, distance: 37.4
click at [337, 33] on div "Move Shrink Hide No Alerts Exam Rules" at bounding box center [503, 59] width 351 height 119
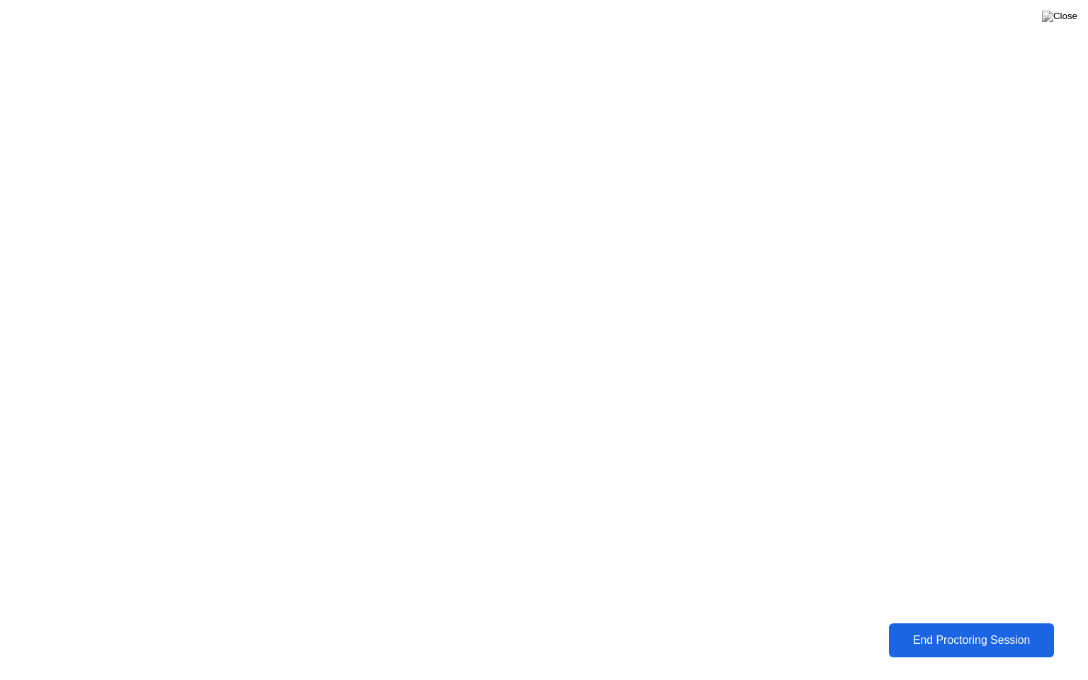
click at [943, 630] on div "End Proctoring Session" at bounding box center [971, 640] width 156 height 13
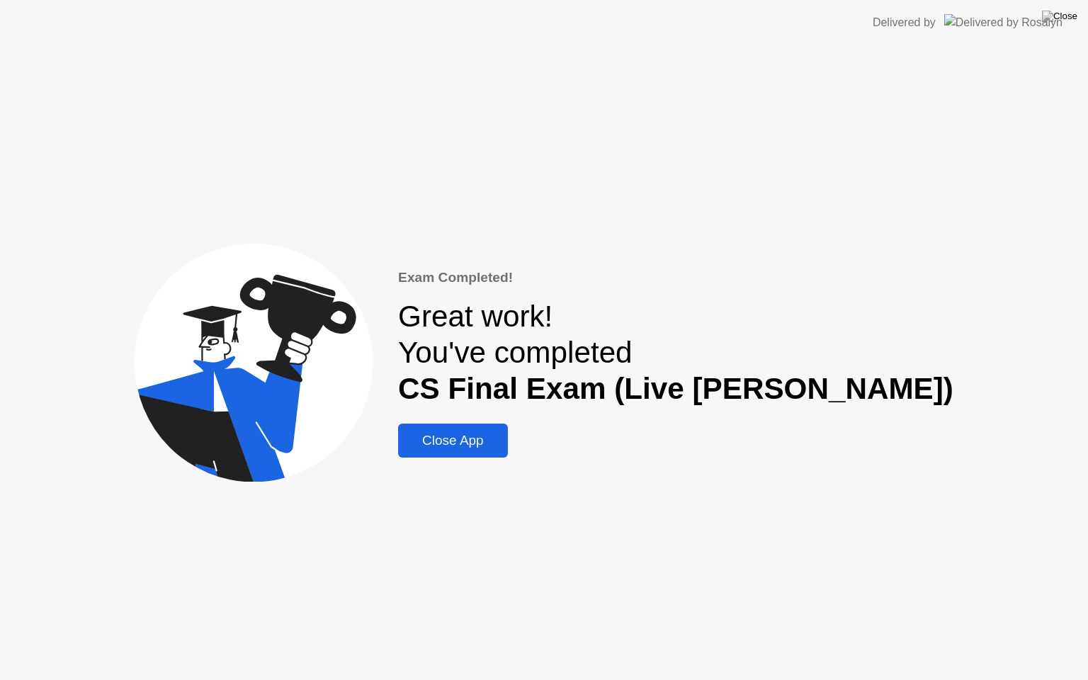
click at [503, 433] on div "Close App" at bounding box center [452, 441] width 101 height 16
